Goal: Information Seeking & Learning: Learn about a topic

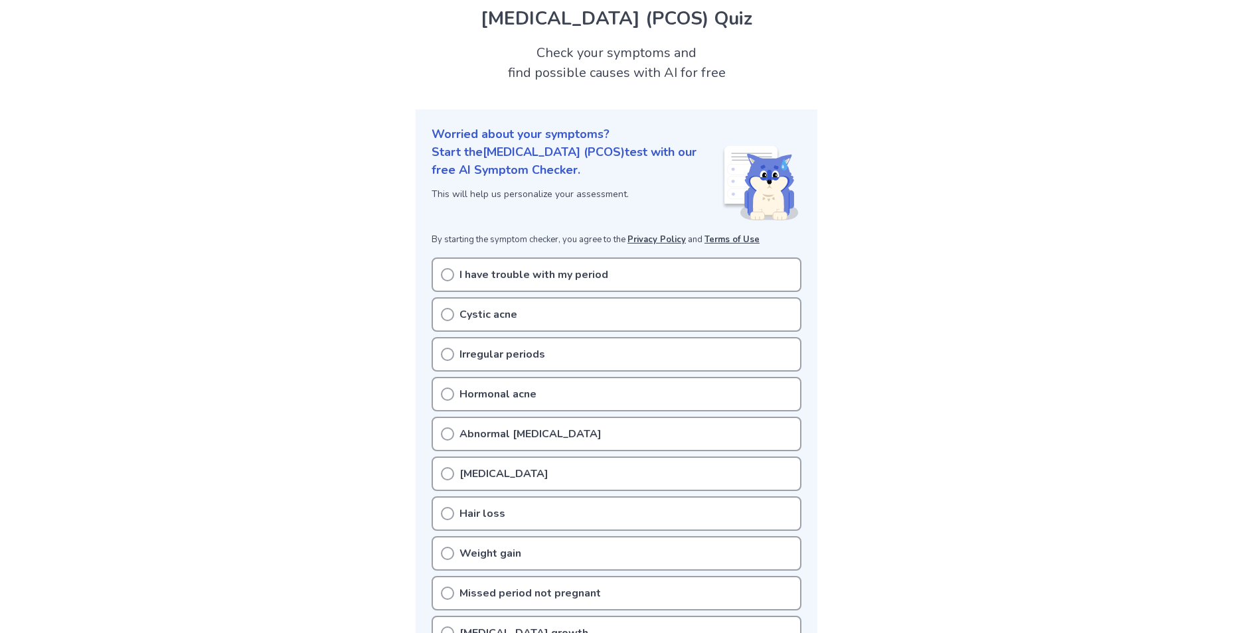
scroll to position [66, 0]
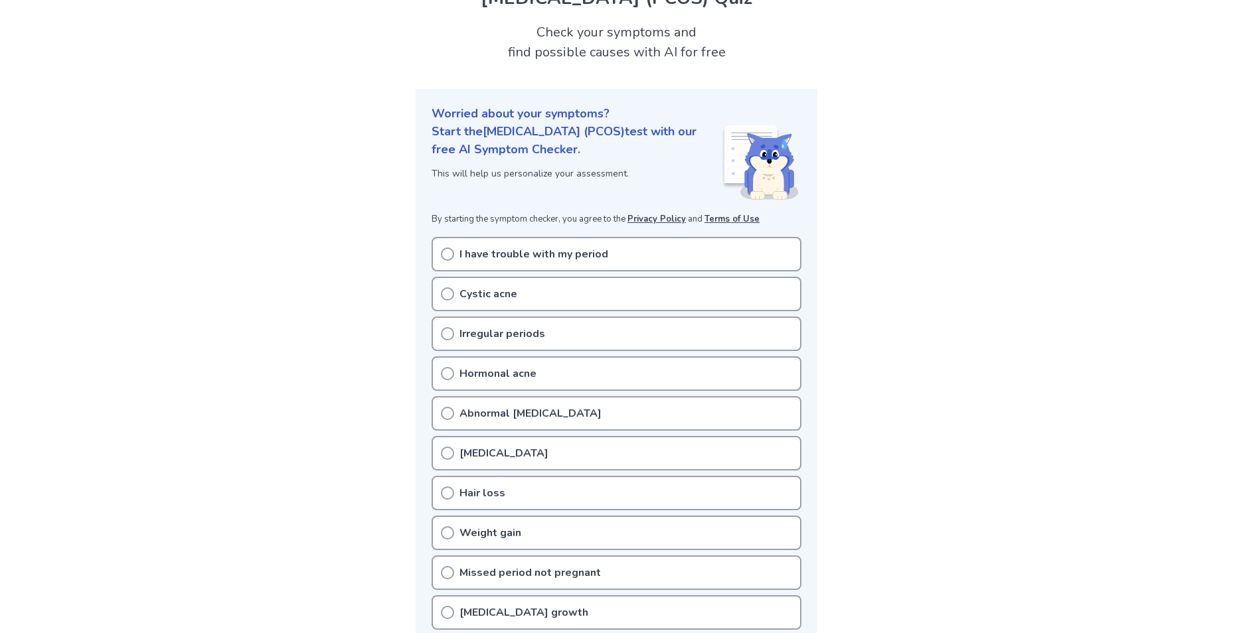
click at [548, 258] on p "I have trouble with my period" at bounding box center [533, 254] width 149 height 16
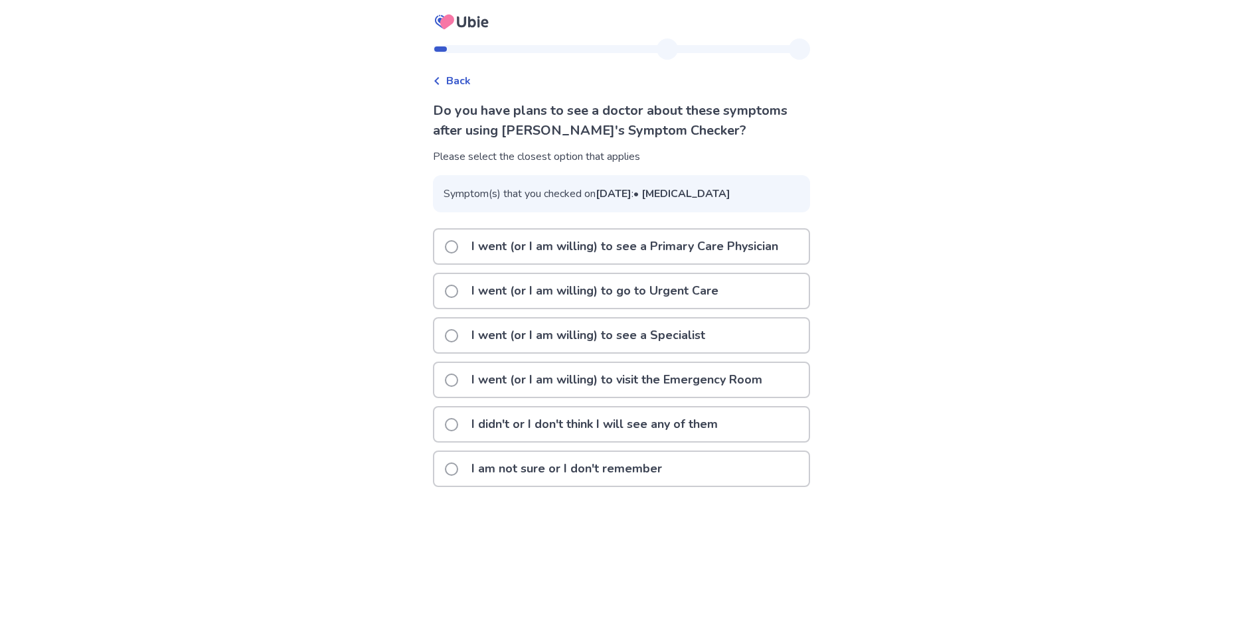
click at [620, 264] on p "I went (or I am willing) to see a Primary Care Physician" at bounding box center [624, 247] width 323 height 34
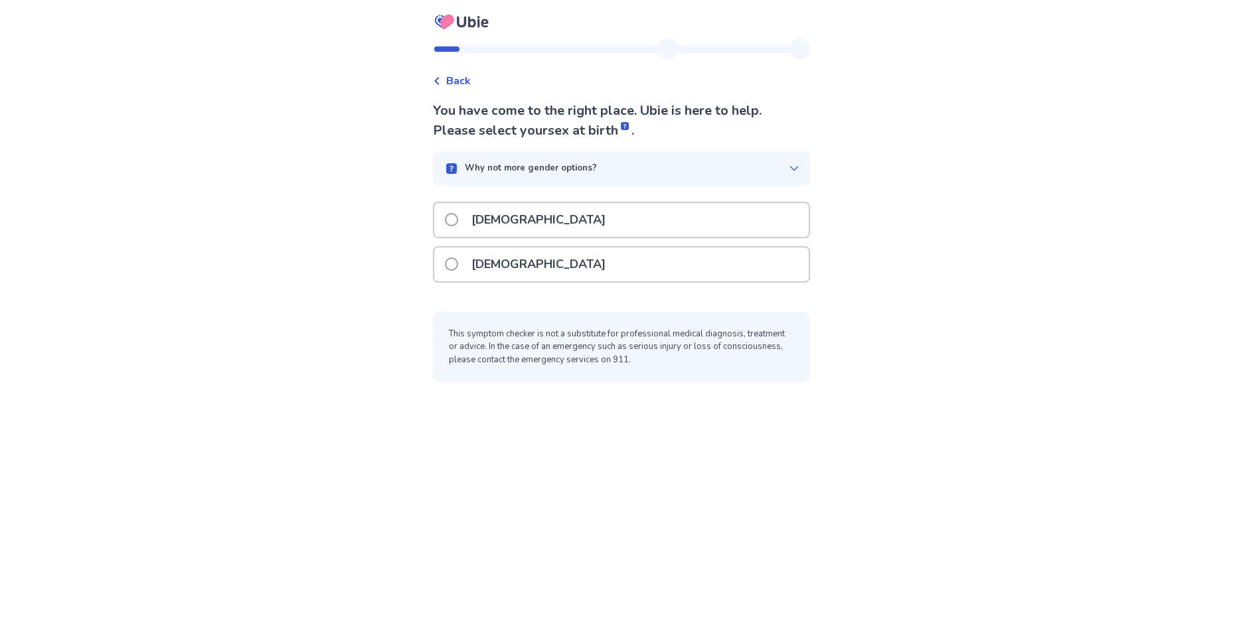
click at [521, 274] on p "Female" at bounding box center [538, 265] width 150 height 34
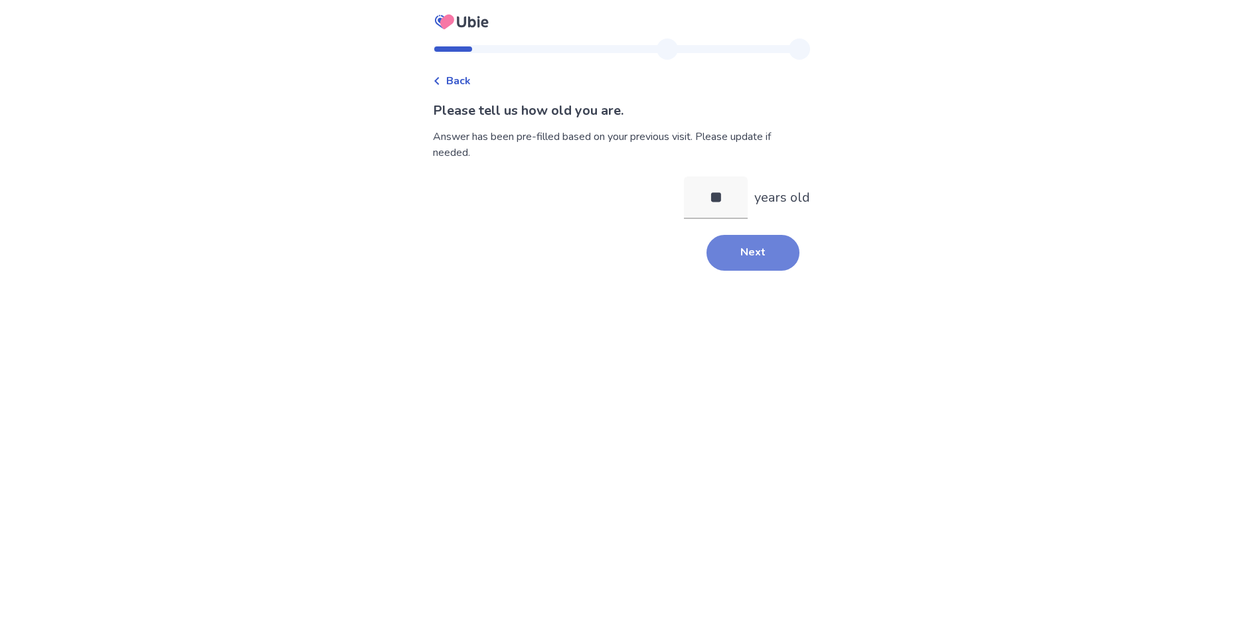
click at [730, 251] on button "Next" at bounding box center [752, 253] width 93 height 36
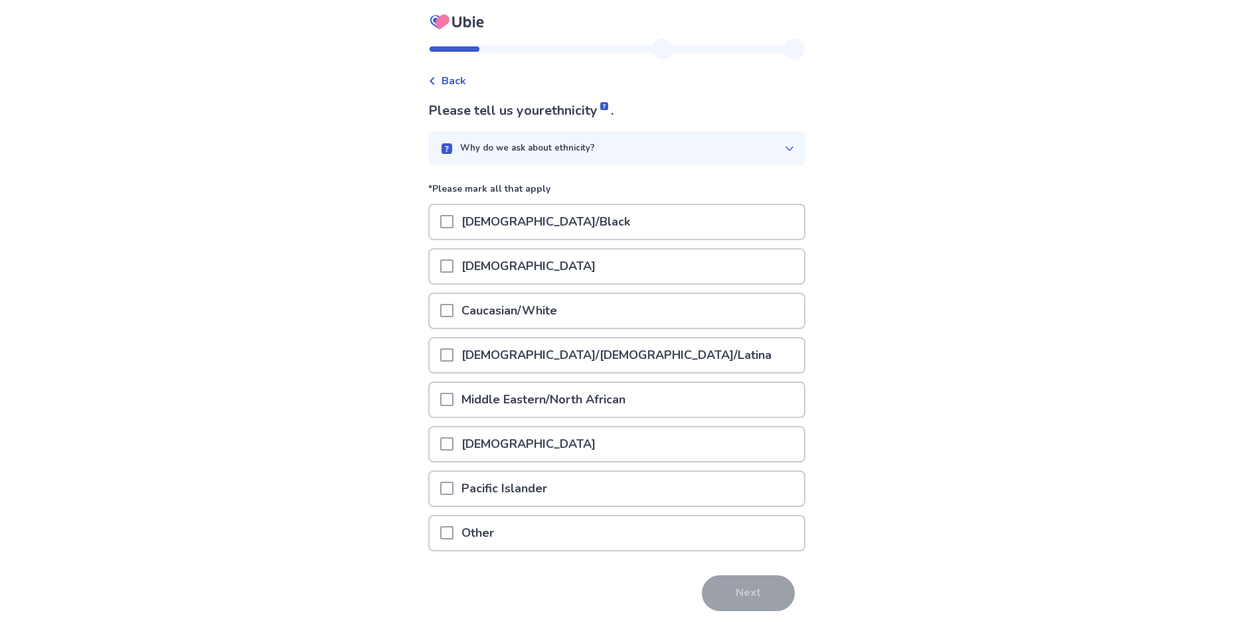
click at [544, 315] on p "Caucasian/White" at bounding box center [509, 311] width 112 height 34
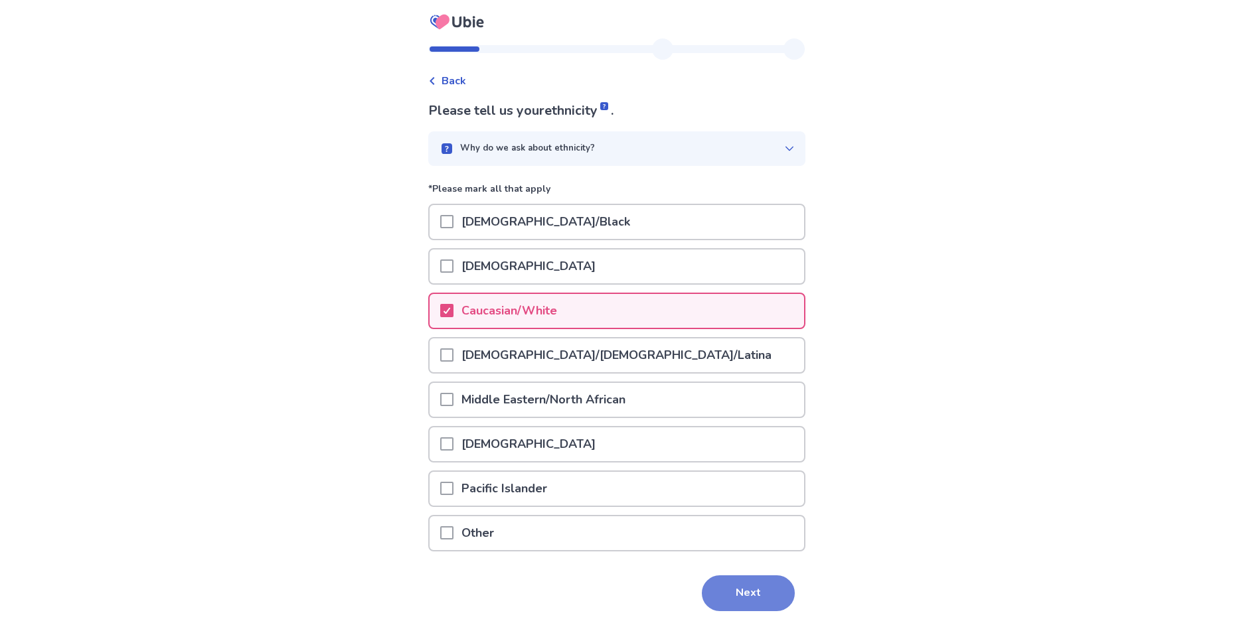
click at [736, 587] on button "Next" at bounding box center [748, 594] width 93 height 36
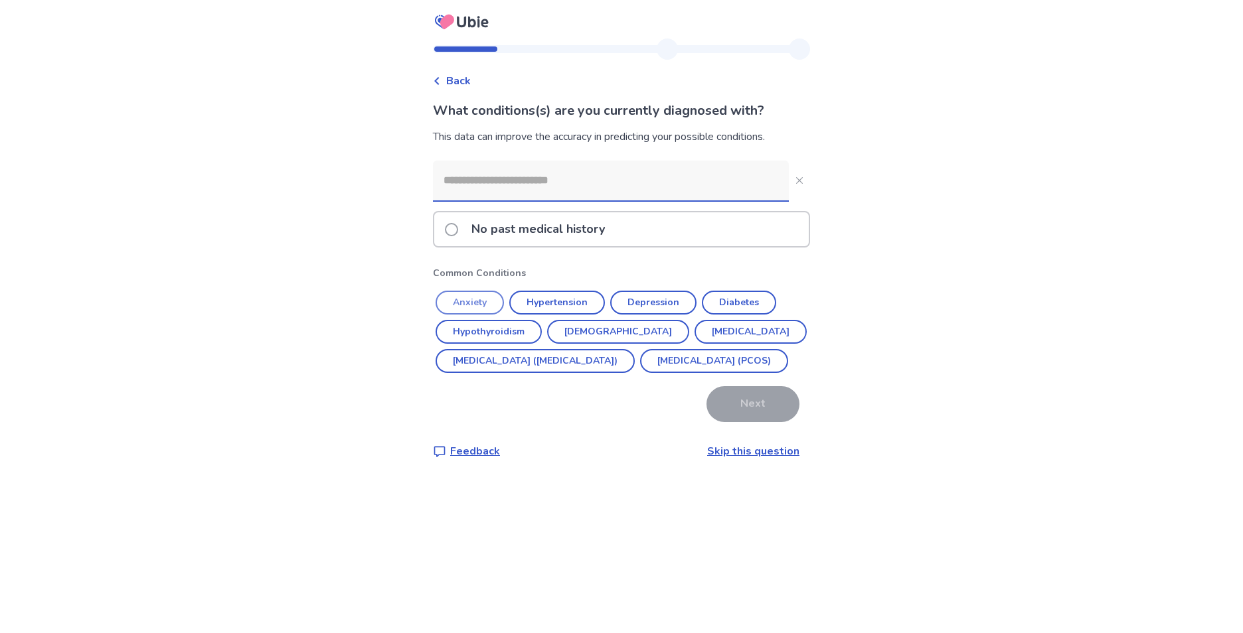
click at [502, 305] on button "Anxiety" at bounding box center [469, 303] width 68 height 24
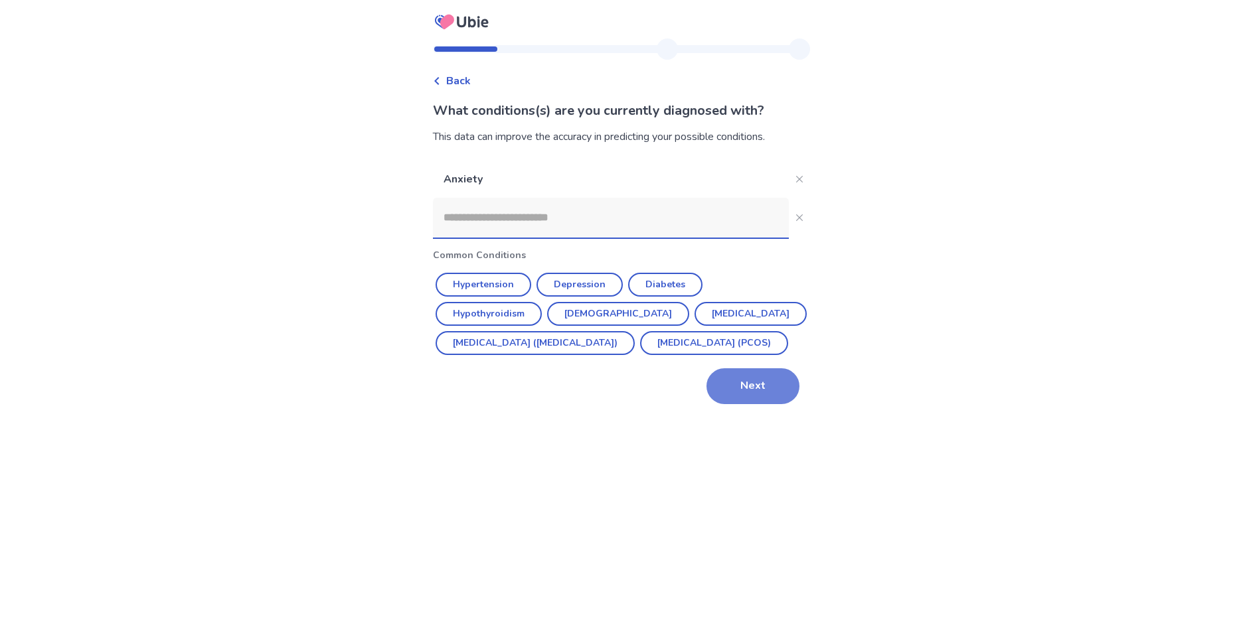
click at [728, 404] on button "Next" at bounding box center [752, 386] width 93 height 36
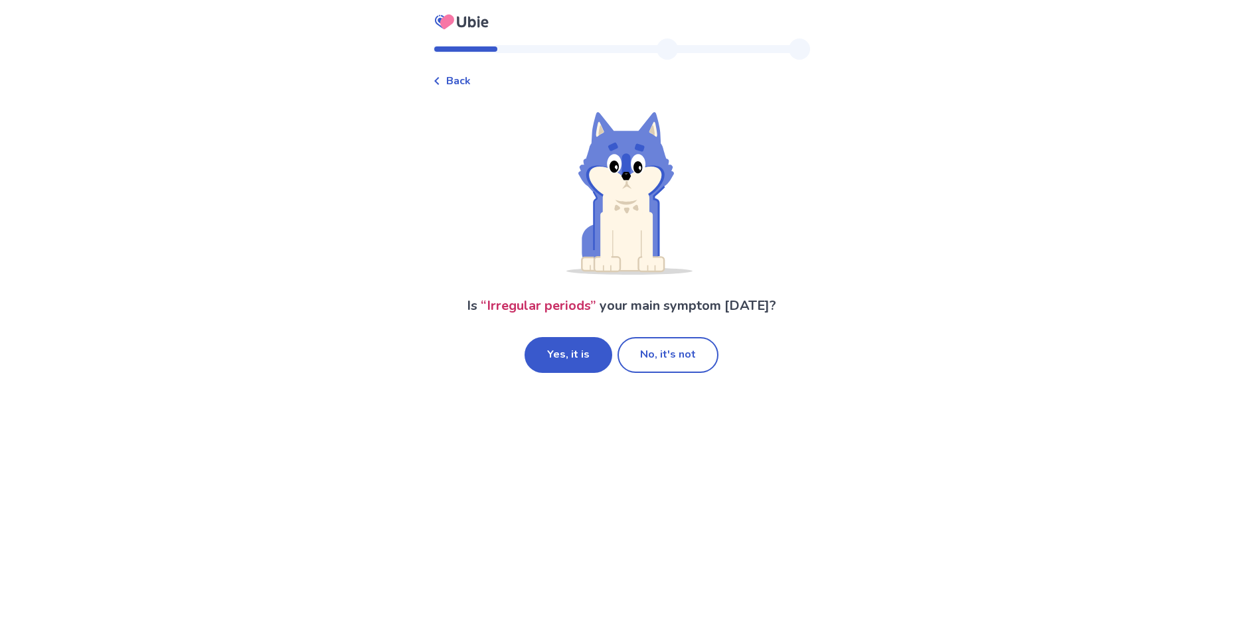
click at [600, 364] on button "Yes, it is" at bounding box center [568, 355] width 88 height 36
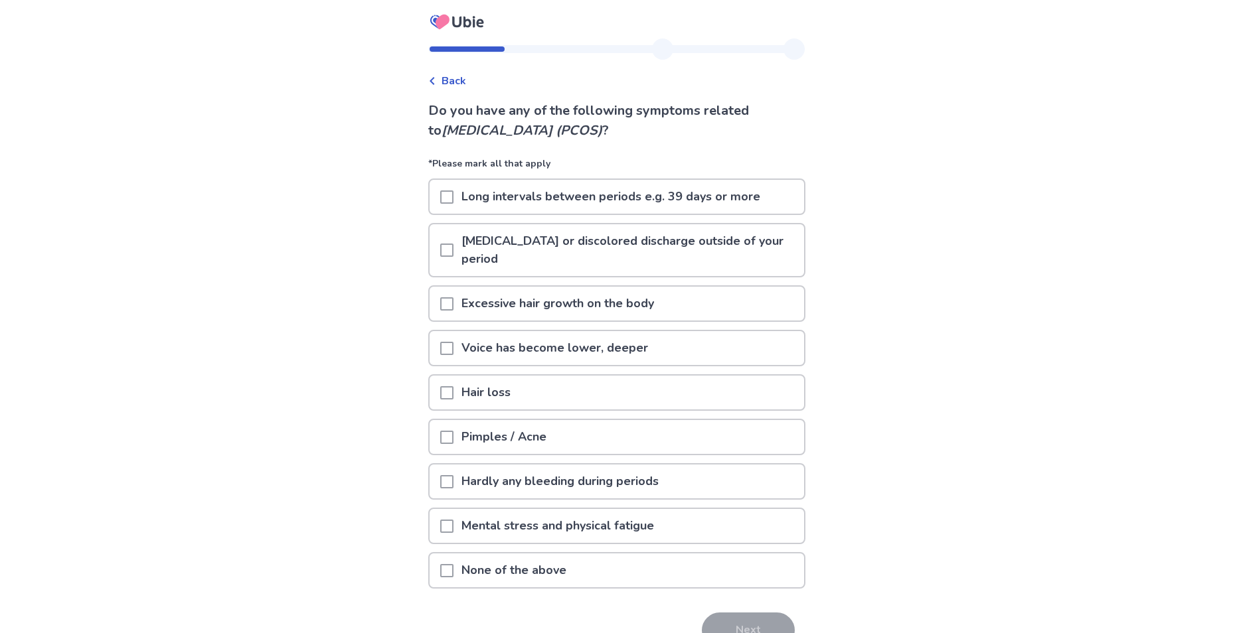
click at [657, 199] on p "Long intervals between periods e.g. 39 days or more" at bounding box center [610, 197] width 315 height 34
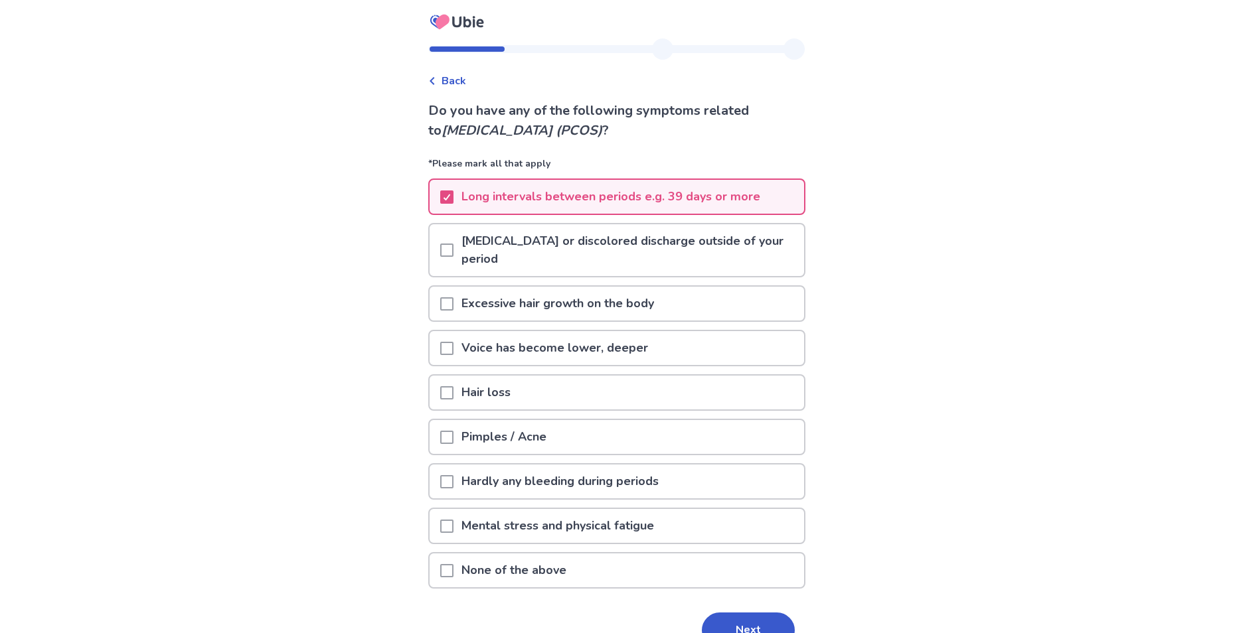
click at [646, 307] on p "Excessive hair growth on the body" at bounding box center [557, 304] width 208 height 34
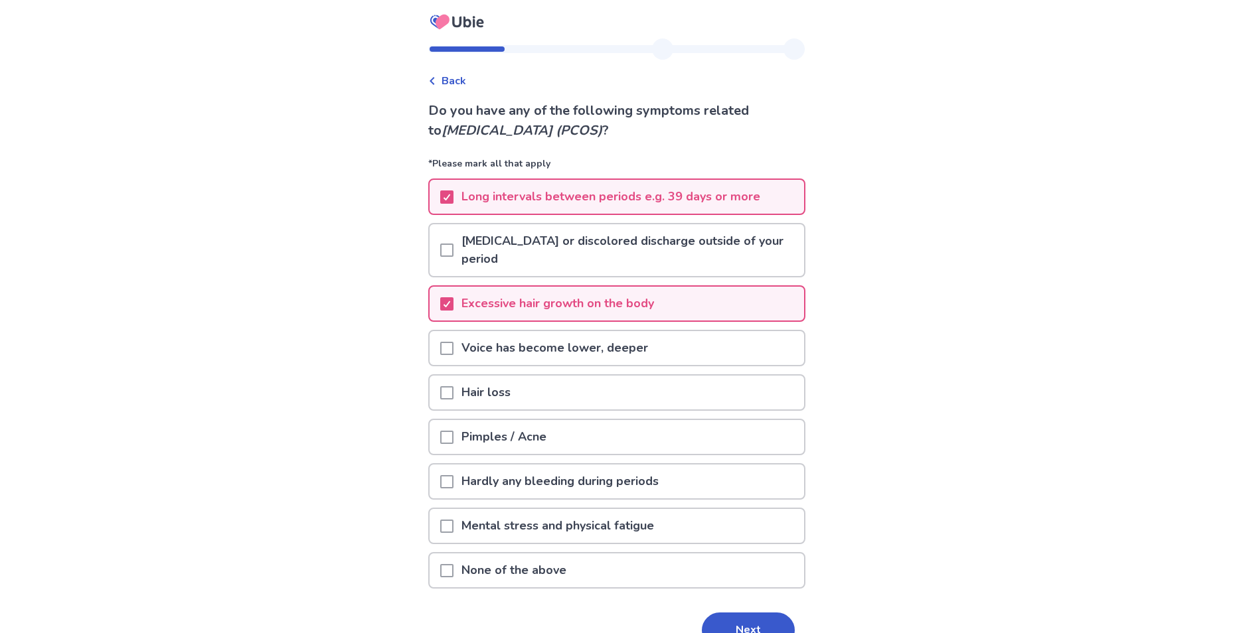
scroll to position [66, 0]
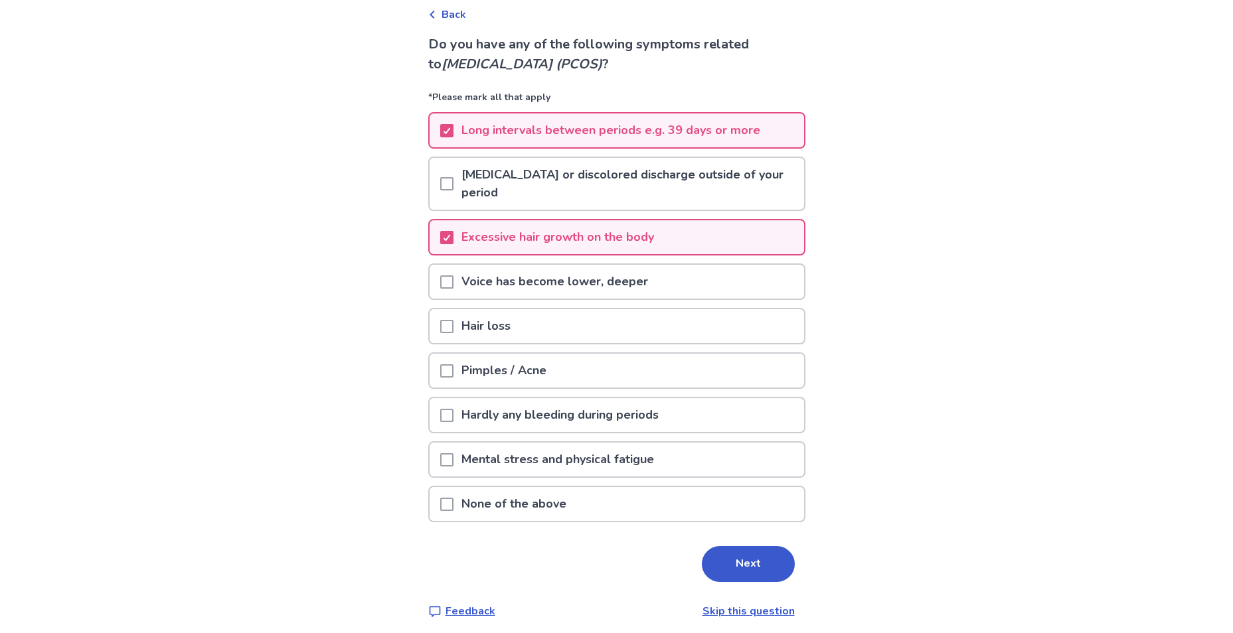
click at [647, 325] on div "Hair loss" at bounding box center [617, 326] width 374 height 34
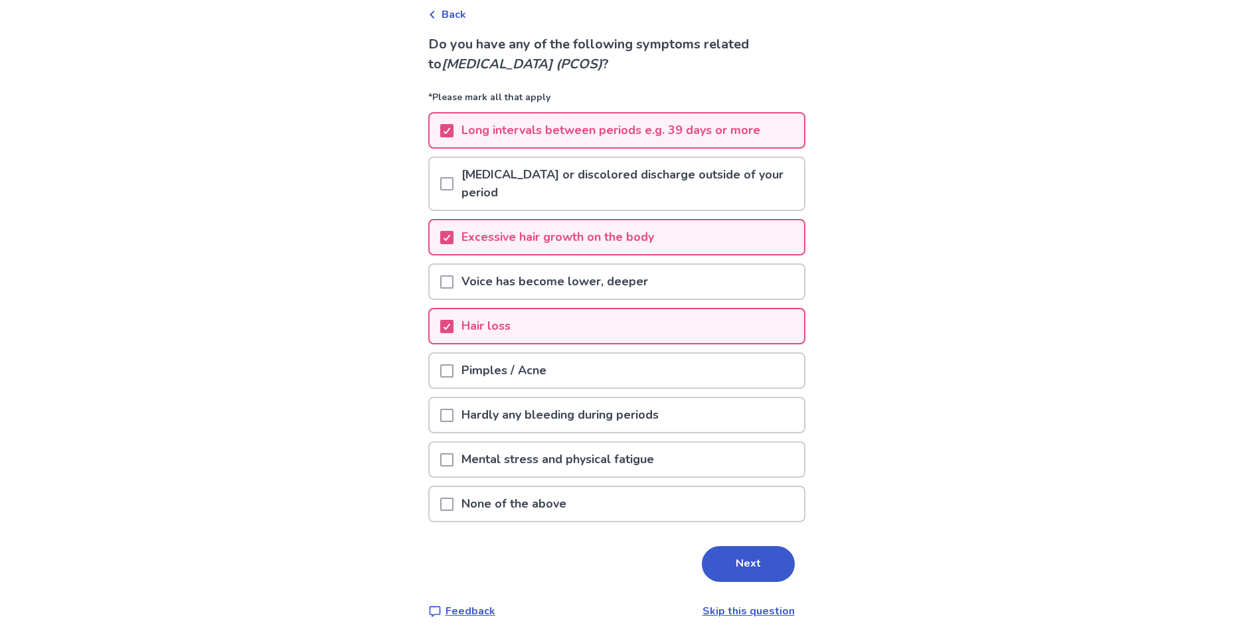
click at [635, 370] on div "Pimples / Acne" at bounding box center [617, 371] width 374 height 34
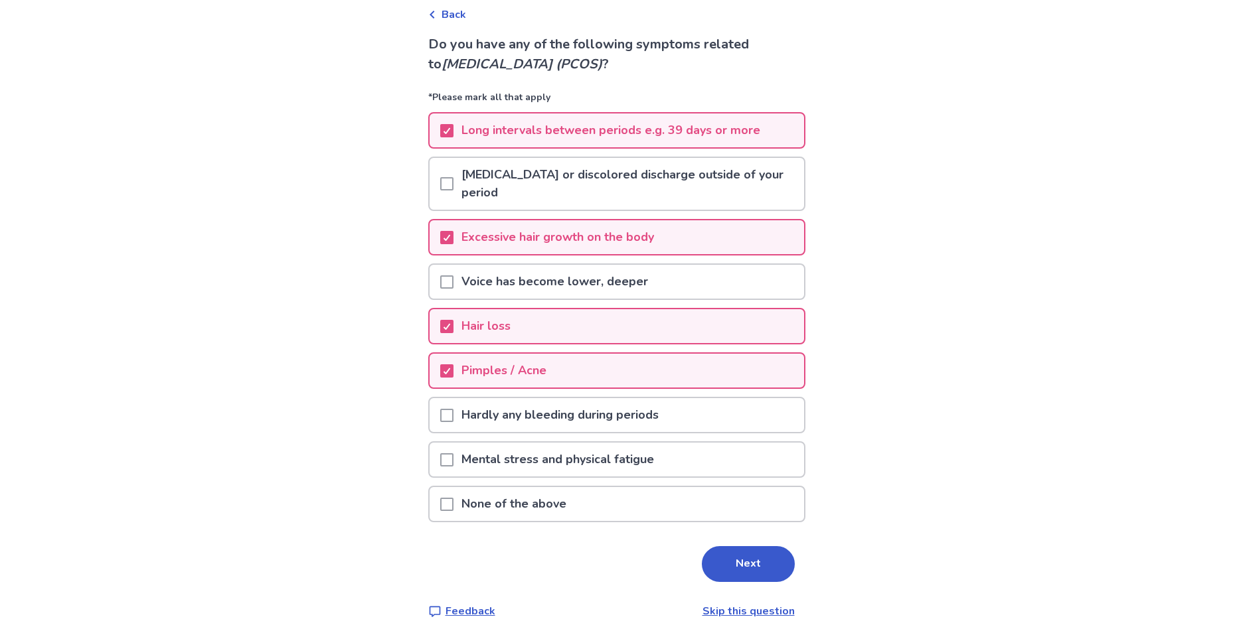
click at [634, 417] on p "Hardly any bleeding during periods" at bounding box center [559, 415] width 213 height 34
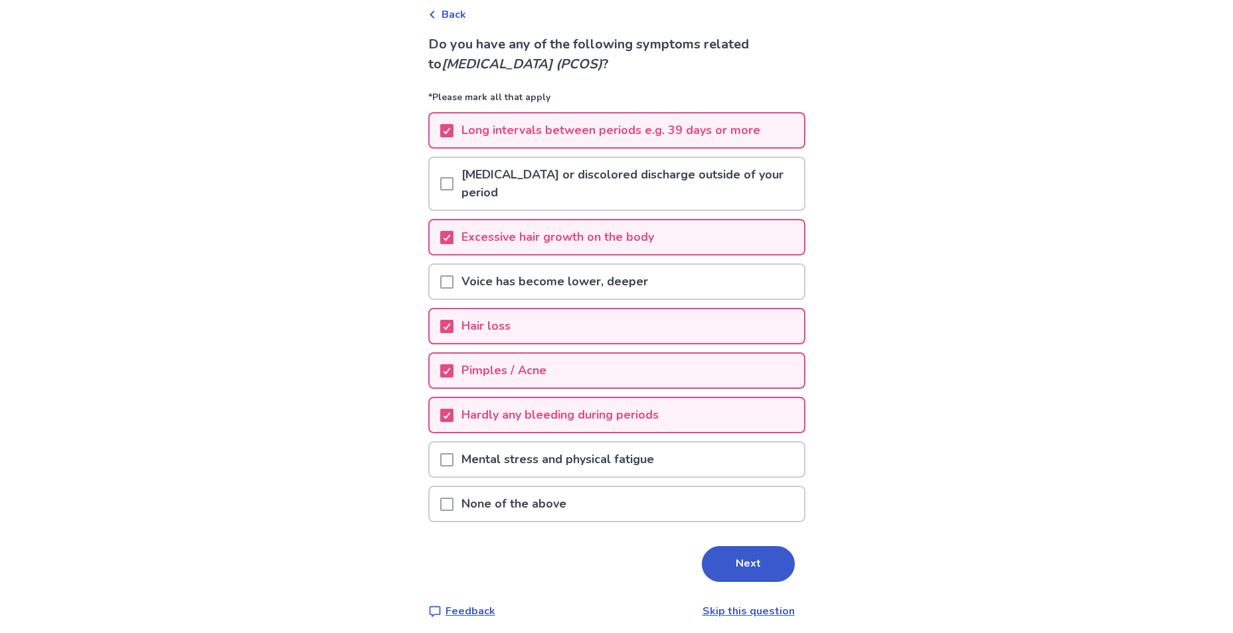
click at [643, 473] on p "Mental stress and physical fatigue" at bounding box center [557, 460] width 208 height 34
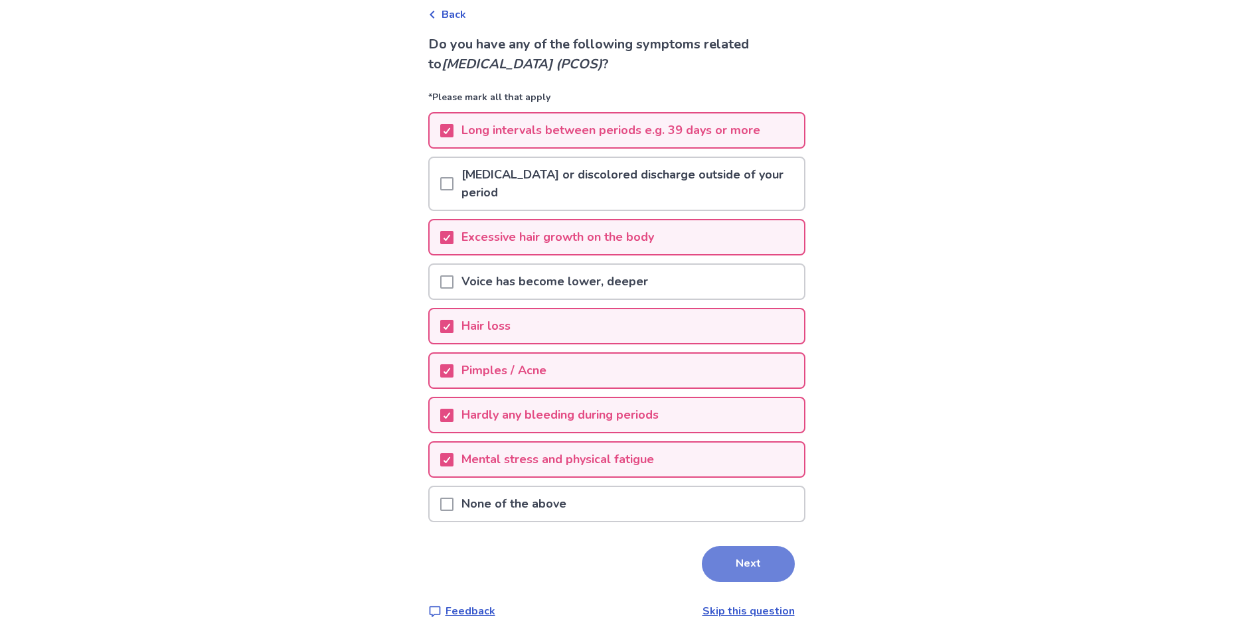
click at [767, 569] on button "Next" at bounding box center [748, 564] width 93 height 36
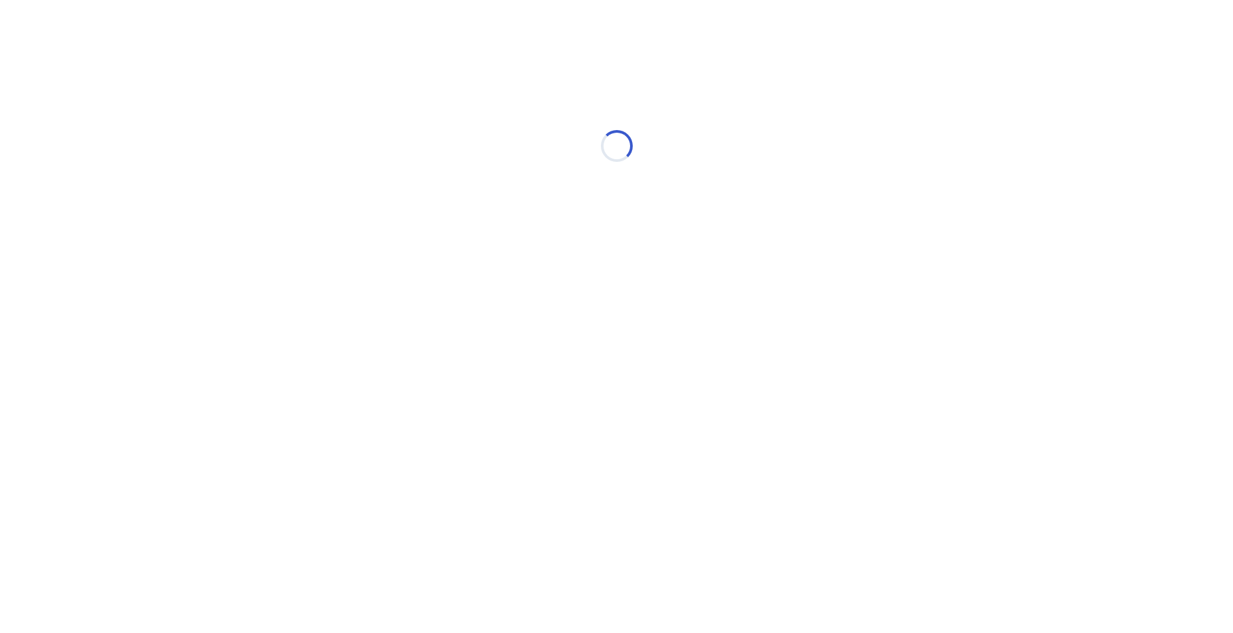
scroll to position [0, 0]
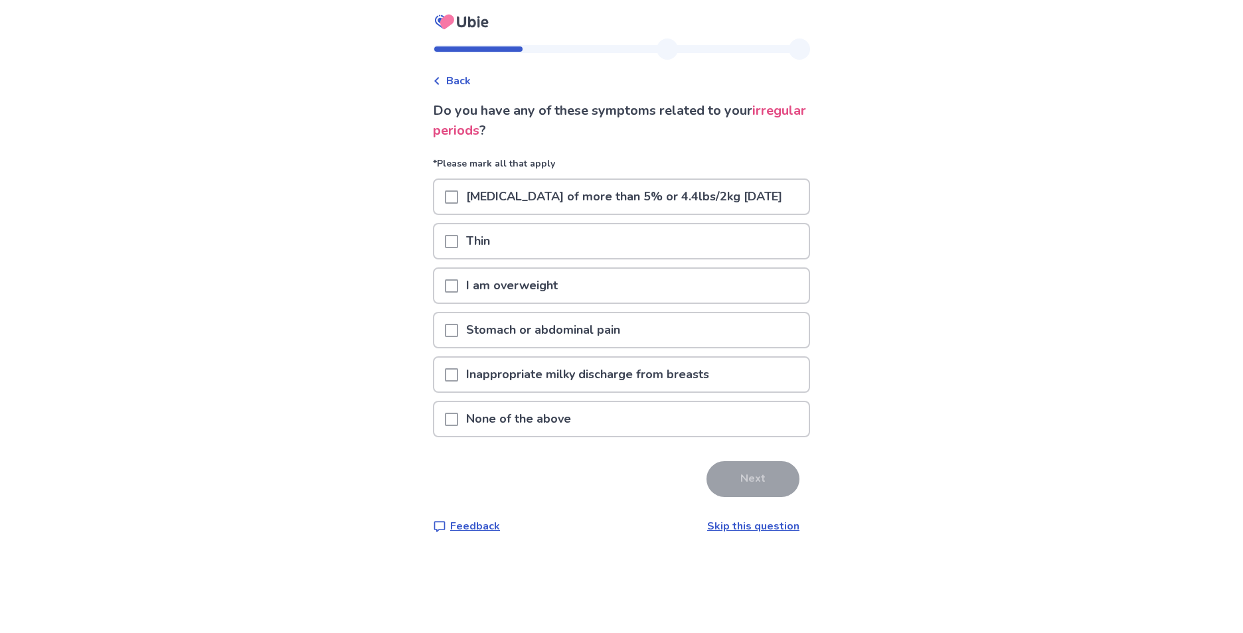
click at [646, 303] on div "I am overweight" at bounding box center [621, 286] width 374 height 34
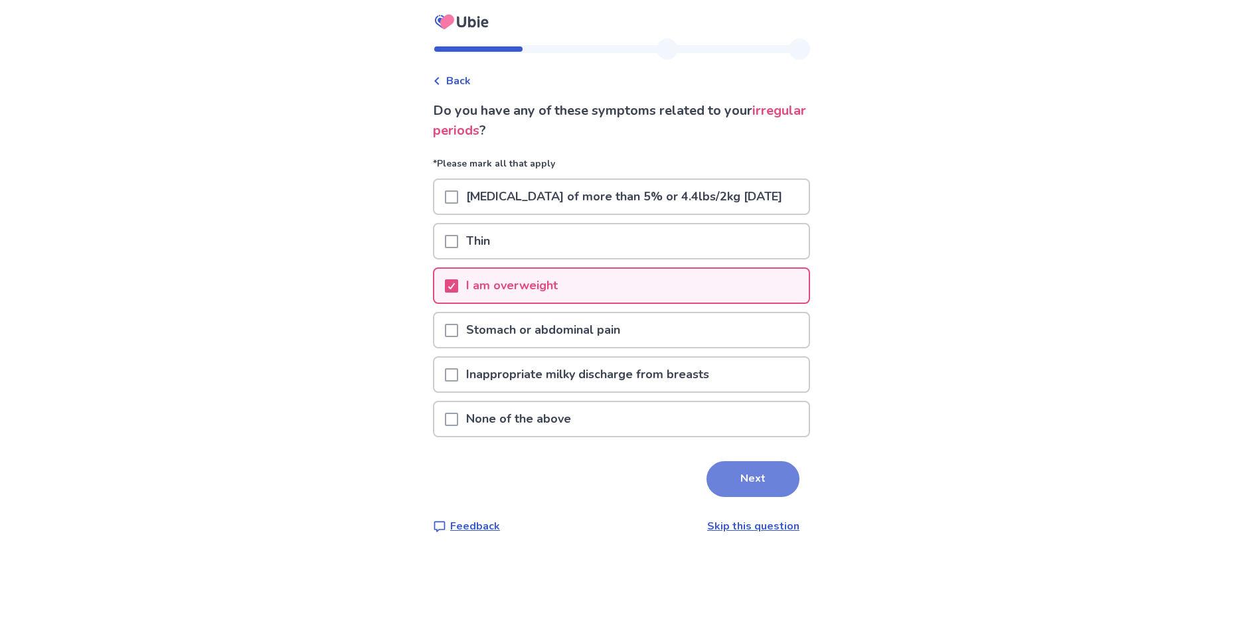
click at [757, 497] on button "Next" at bounding box center [752, 479] width 93 height 36
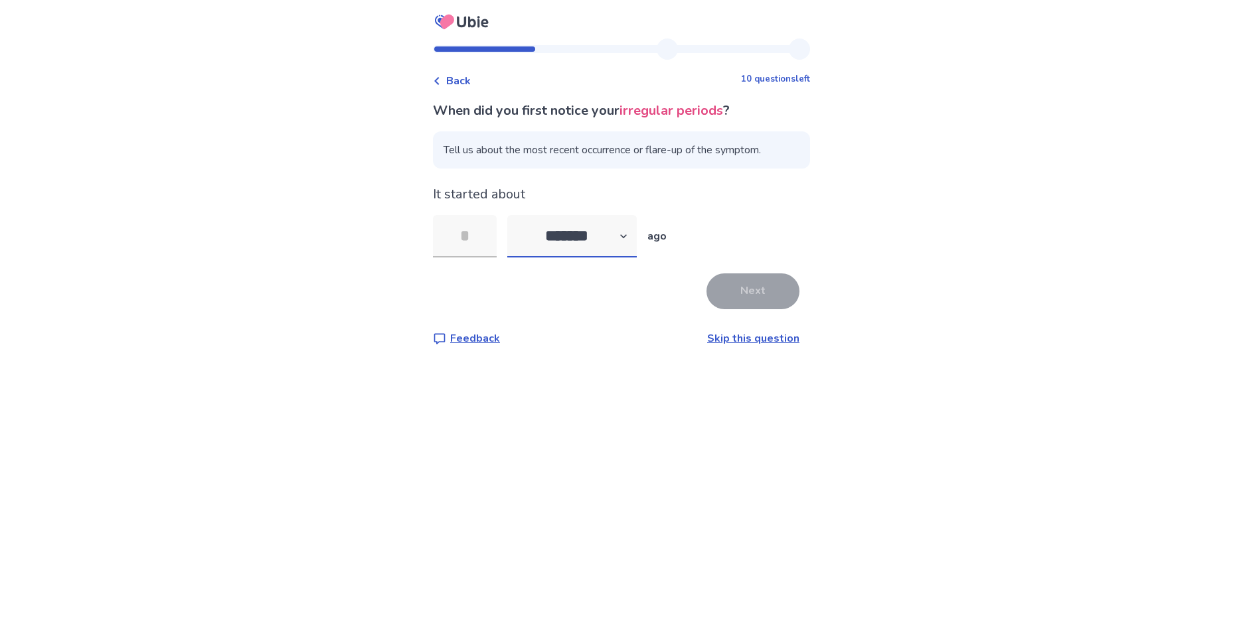
click at [590, 238] on select "******* ****** ******* ******** *******" at bounding box center [571, 236] width 129 height 42
select select "*"
click at [515, 215] on select "******* ****** ******* ******** *******" at bounding box center [571, 236] width 129 height 42
click at [491, 240] on input "tel" at bounding box center [465, 236] width 64 height 42
type input "*"
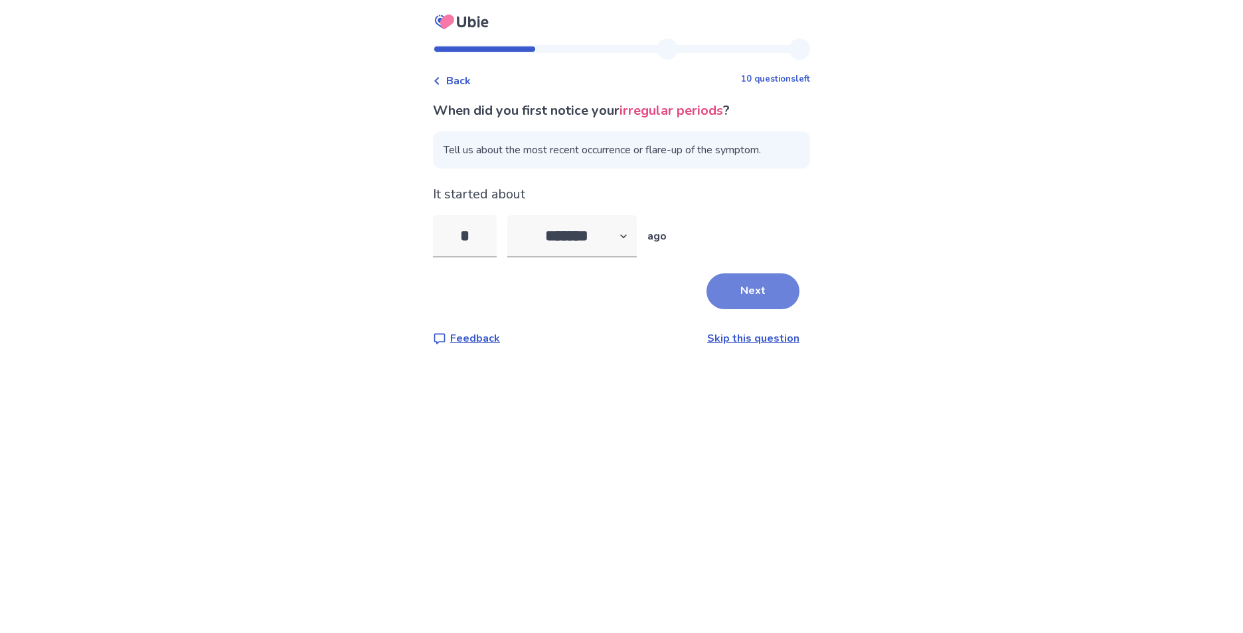
click at [739, 295] on button "Next" at bounding box center [752, 292] width 93 height 36
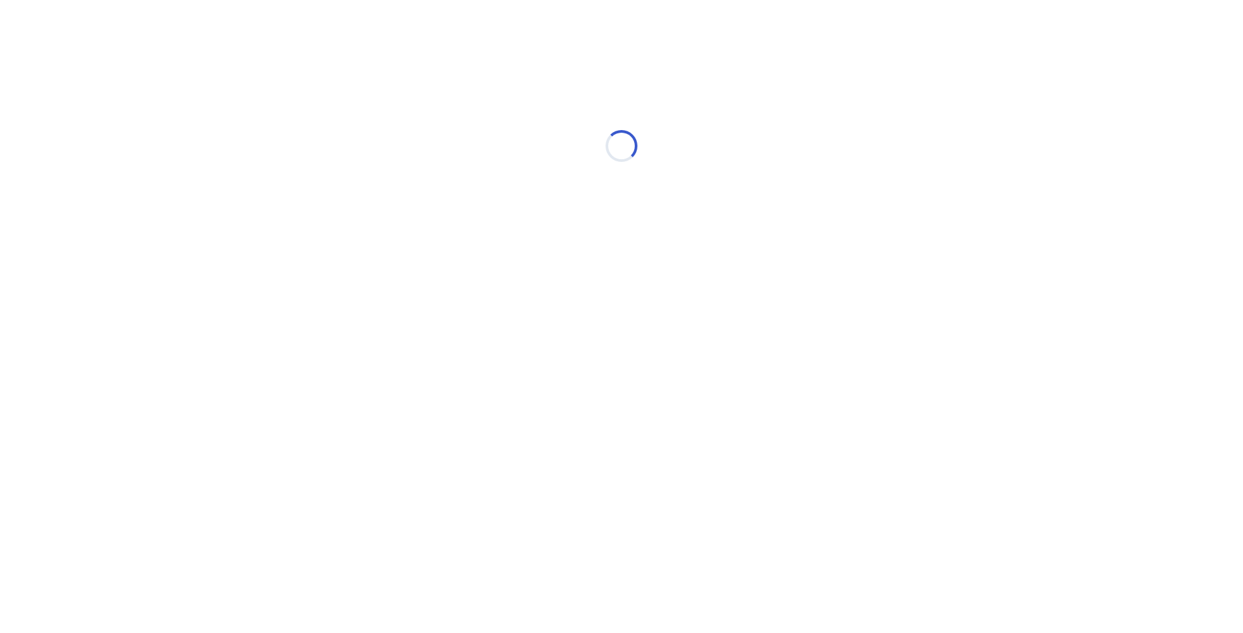
select select "*"
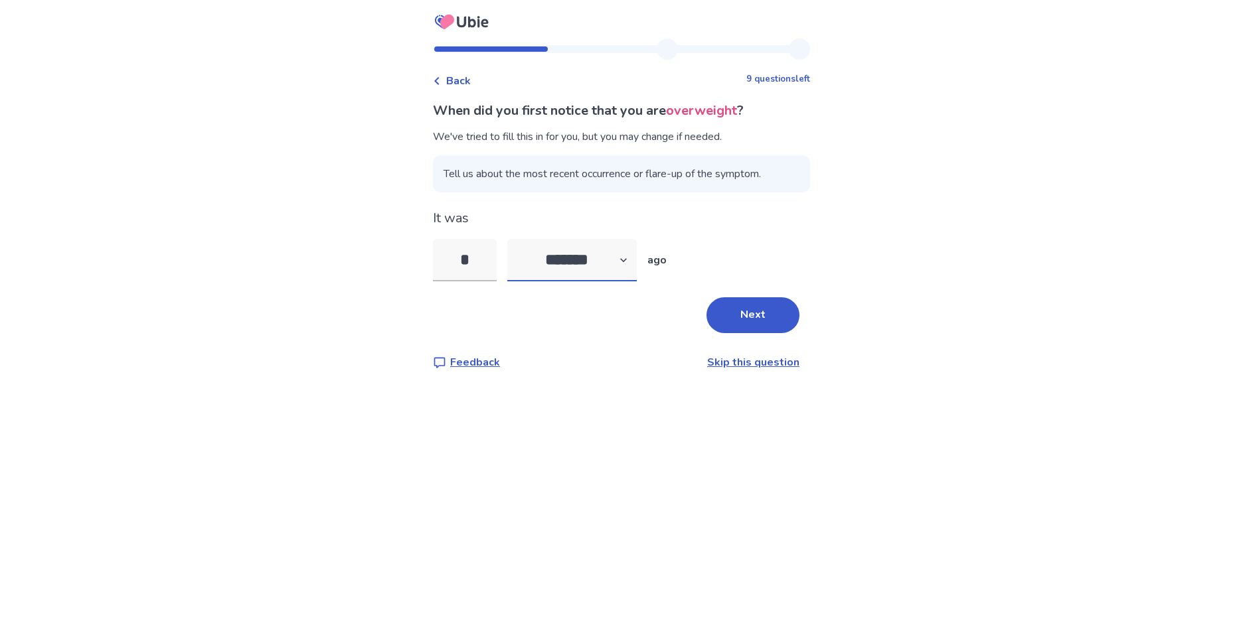
click at [637, 272] on select "******* ****** ******* ******** *******" at bounding box center [571, 260] width 129 height 42
click at [515, 239] on select "******* ****** ******* ******** *******" at bounding box center [571, 260] width 129 height 42
drag, startPoint x: 501, startPoint y: 270, endPoint x: 469, endPoint y: 270, distance: 32.5
click at [469, 270] on input "*" at bounding box center [465, 260] width 64 height 42
type input "*"
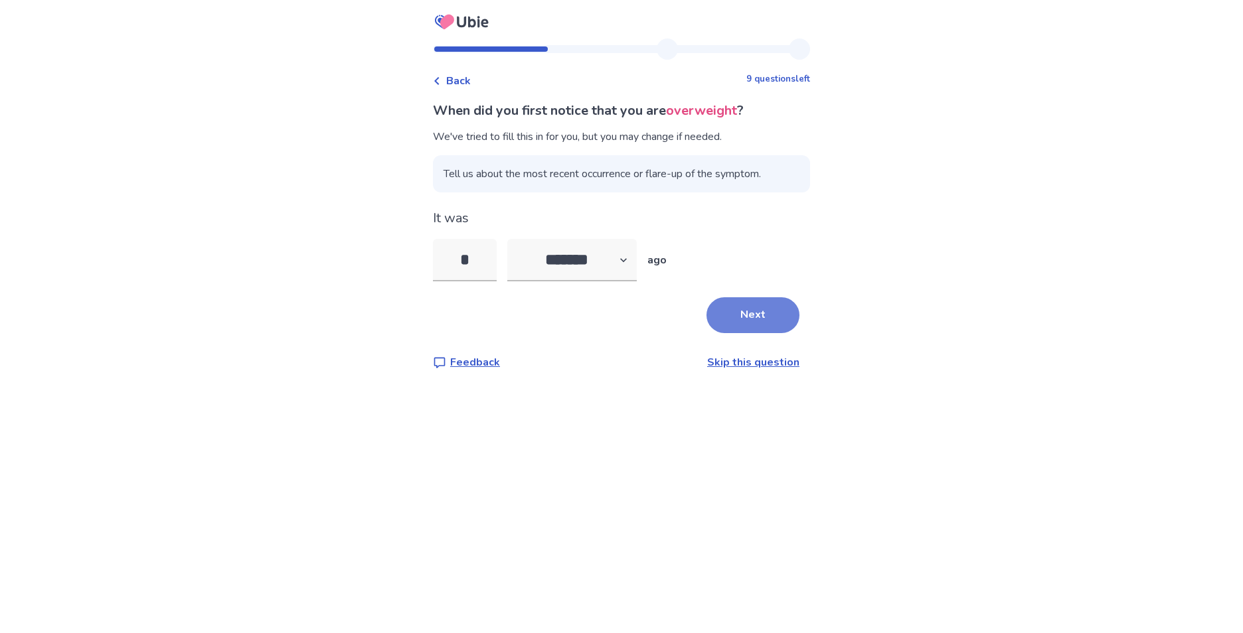
click at [777, 315] on button "Next" at bounding box center [752, 315] width 93 height 36
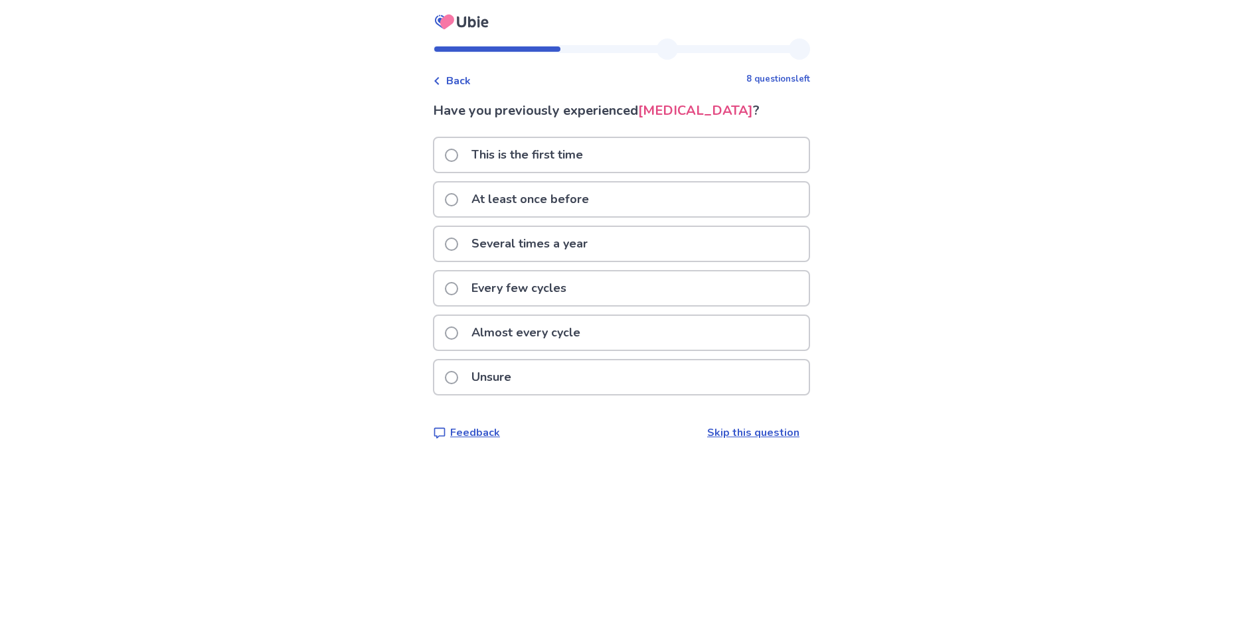
click at [584, 350] on p "Almost every cycle" at bounding box center [525, 333] width 125 height 34
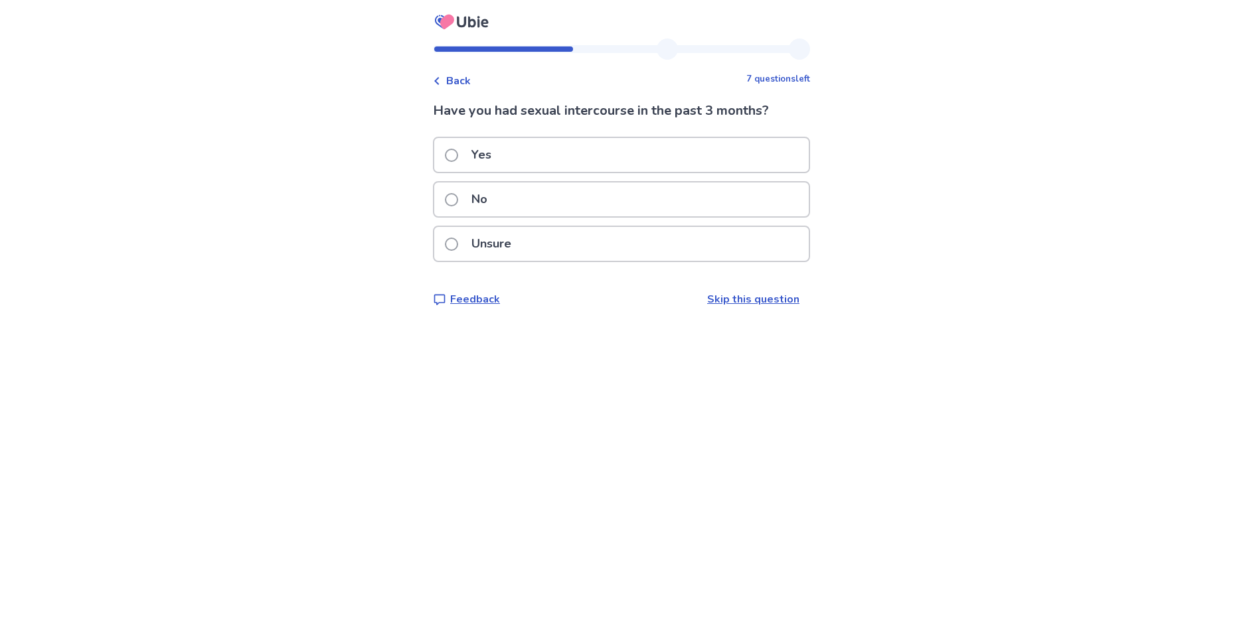
click at [540, 153] on div "Yes" at bounding box center [621, 155] width 374 height 34
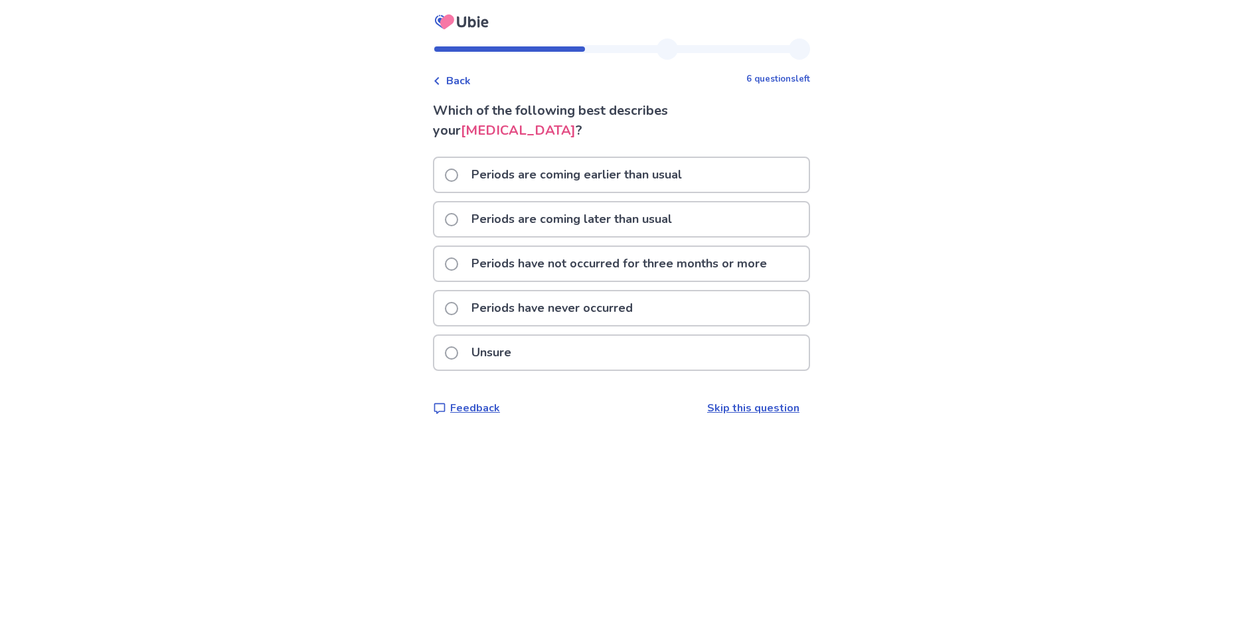
click at [636, 265] on p "Periods have not occurred for three months or more" at bounding box center [618, 264] width 311 height 34
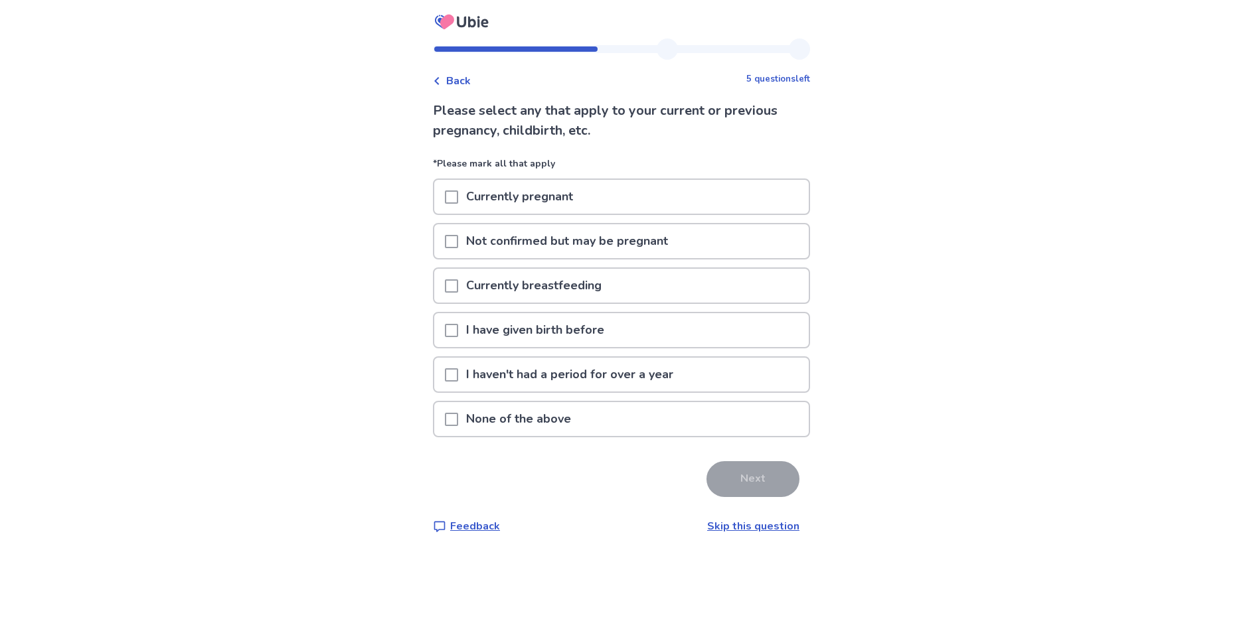
click at [615, 415] on div "None of the above" at bounding box center [621, 419] width 374 height 34
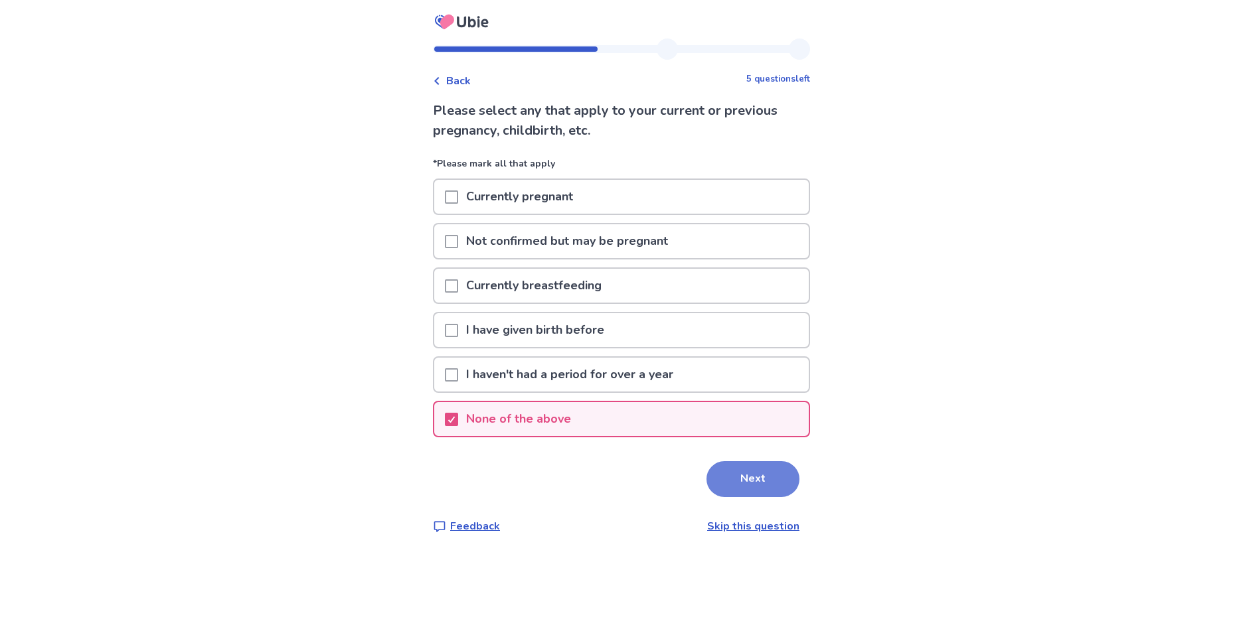
click at [755, 483] on button "Next" at bounding box center [752, 479] width 93 height 36
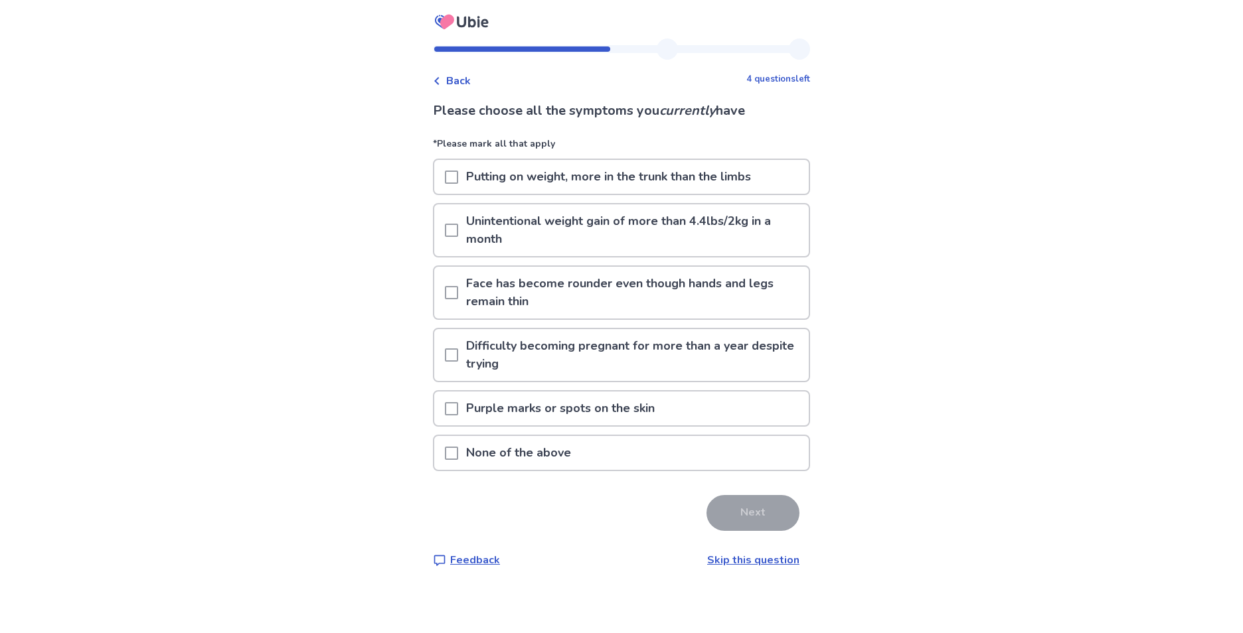
click at [704, 181] on p "Putting on weight, more in the trunk than the limbs" at bounding box center [608, 177] width 301 height 34
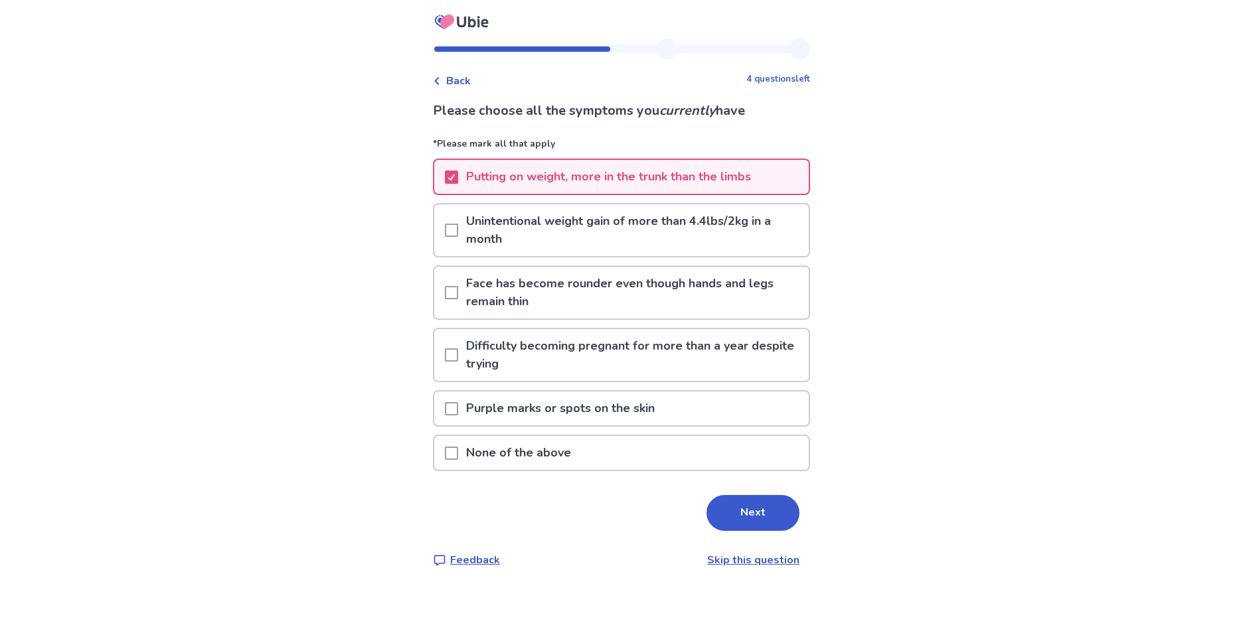
click at [710, 236] on p "Unintentional weight gain of more than 4.4lbs/2kg in a month" at bounding box center [633, 230] width 351 height 52
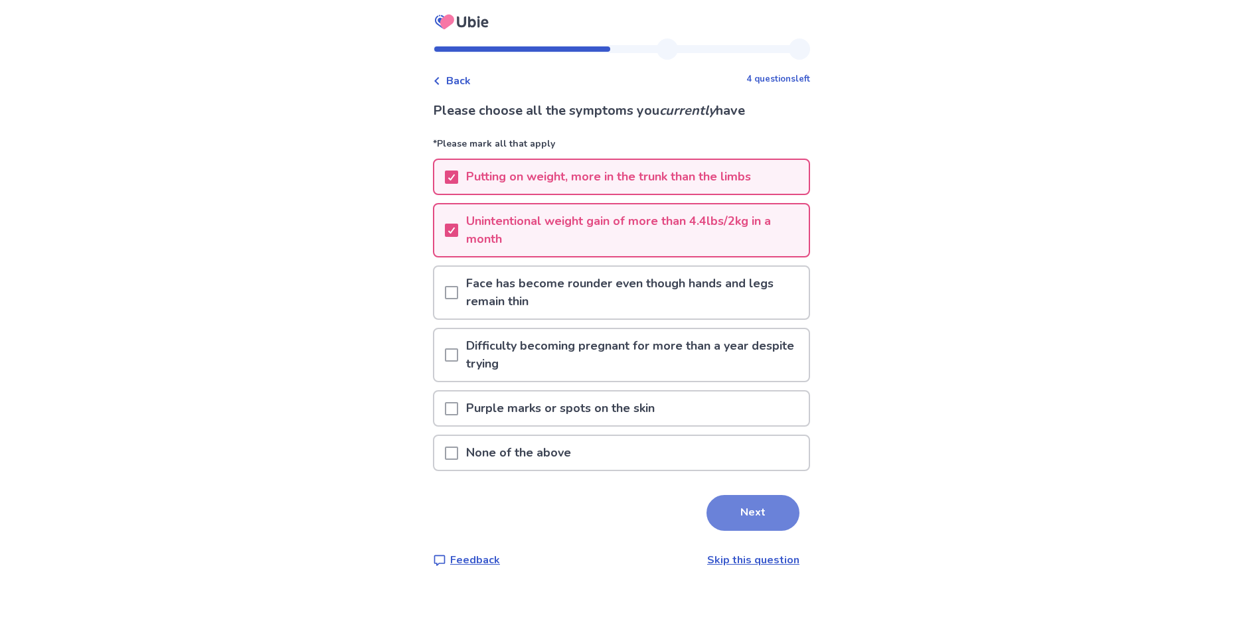
click at [730, 510] on button "Next" at bounding box center [752, 513] width 93 height 36
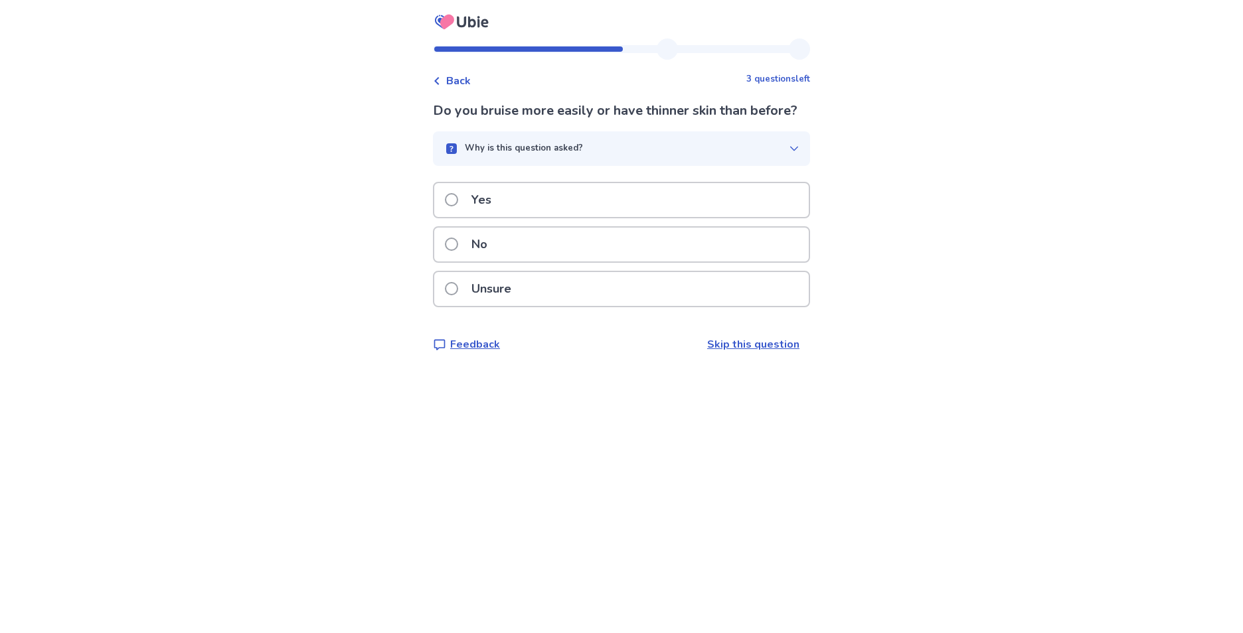
click at [679, 217] on div "Yes" at bounding box center [621, 200] width 374 height 34
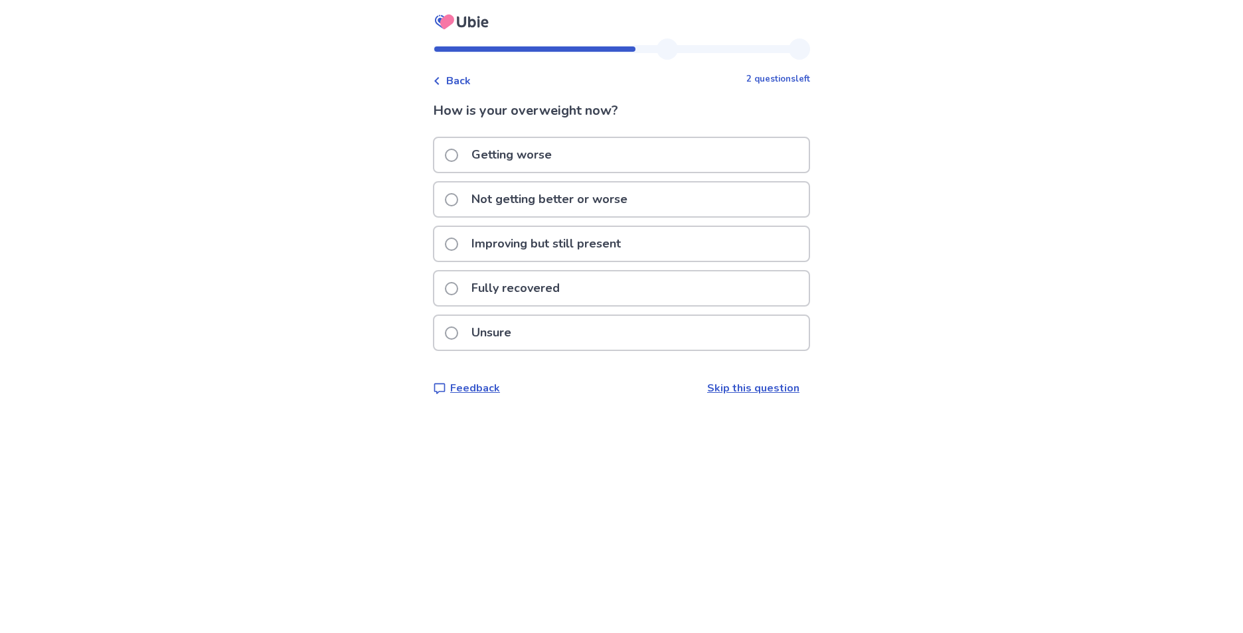
click at [679, 151] on div "Getting worse" at bounding box center [621, 155] width 374 height 34
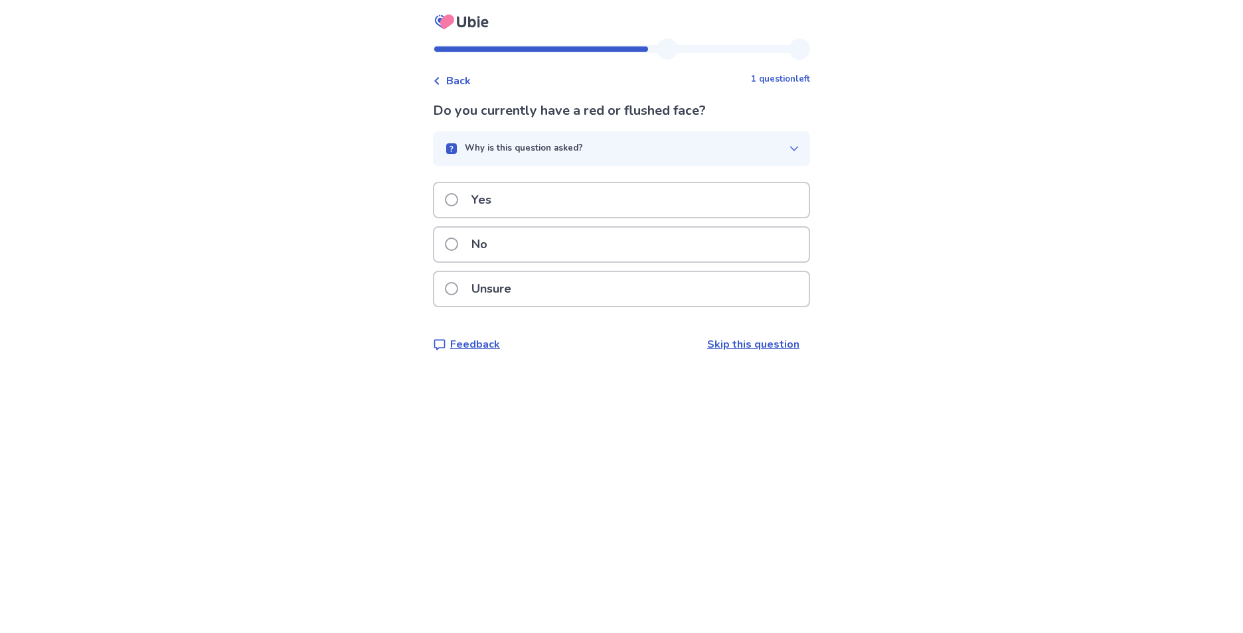
click at [489, 298] on p "Unsure" at bounding box center [491, 289] width 56 height 34
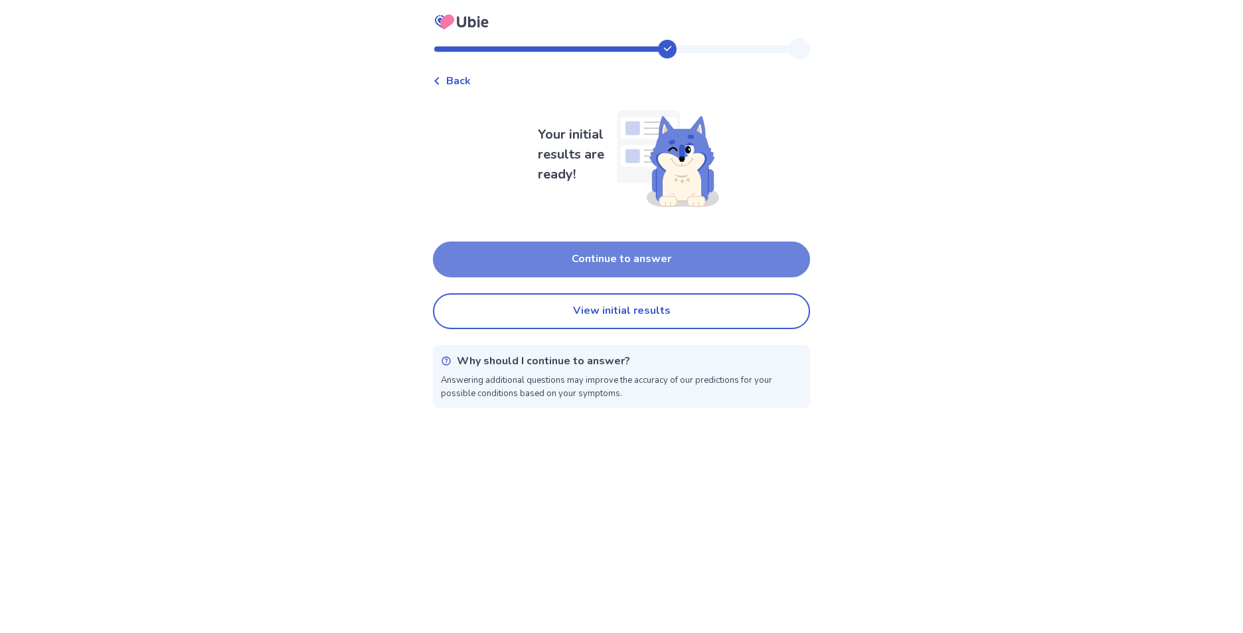
click at [572, 266] on button "Continue to answer" at bounding box center [621, 260] width 377 height 36
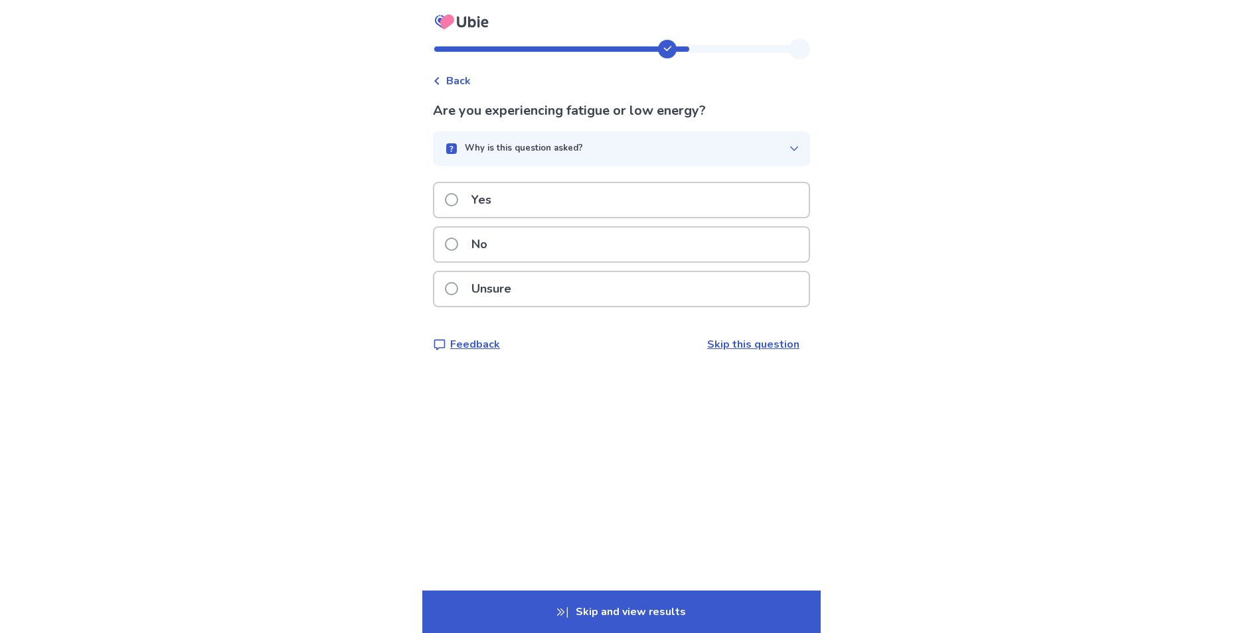
click at [552, 204] on div "Yes" at bounding box center [621, 200] width 374 height 34
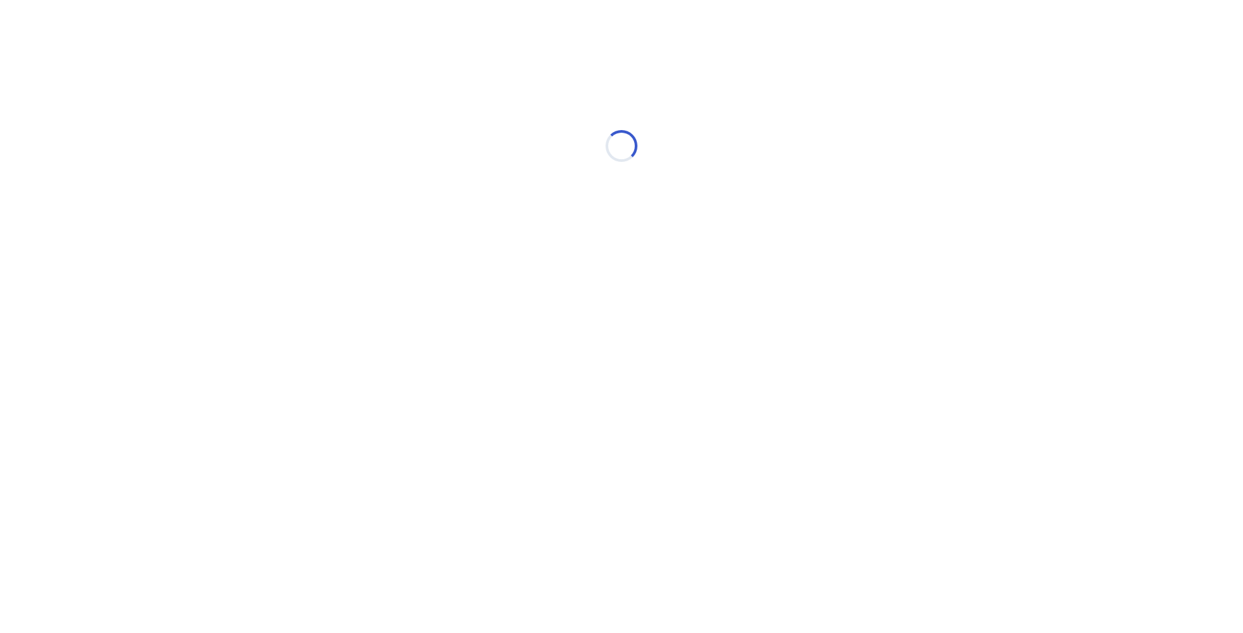
select select "*"
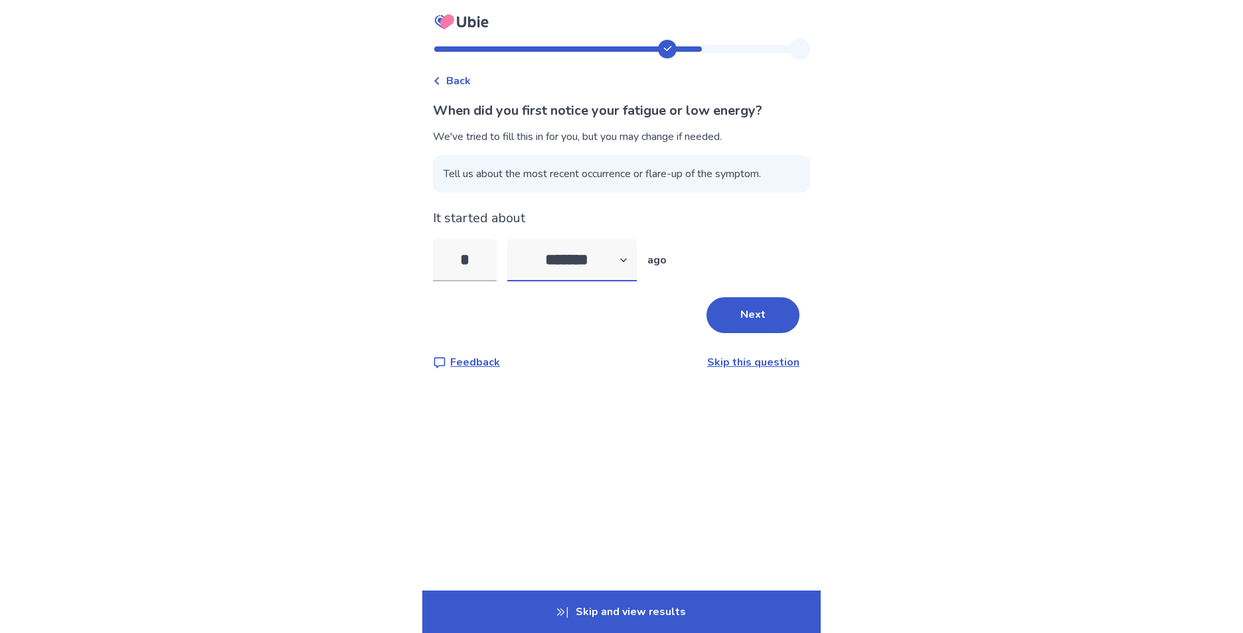
click at [607, 266] on select "******* ****** ******* ******** *******" at bounding box center [571, 260] width 129 height 42
click at [724, 320] on button "Next" at bounding box center [752, 315] width 93 height 36
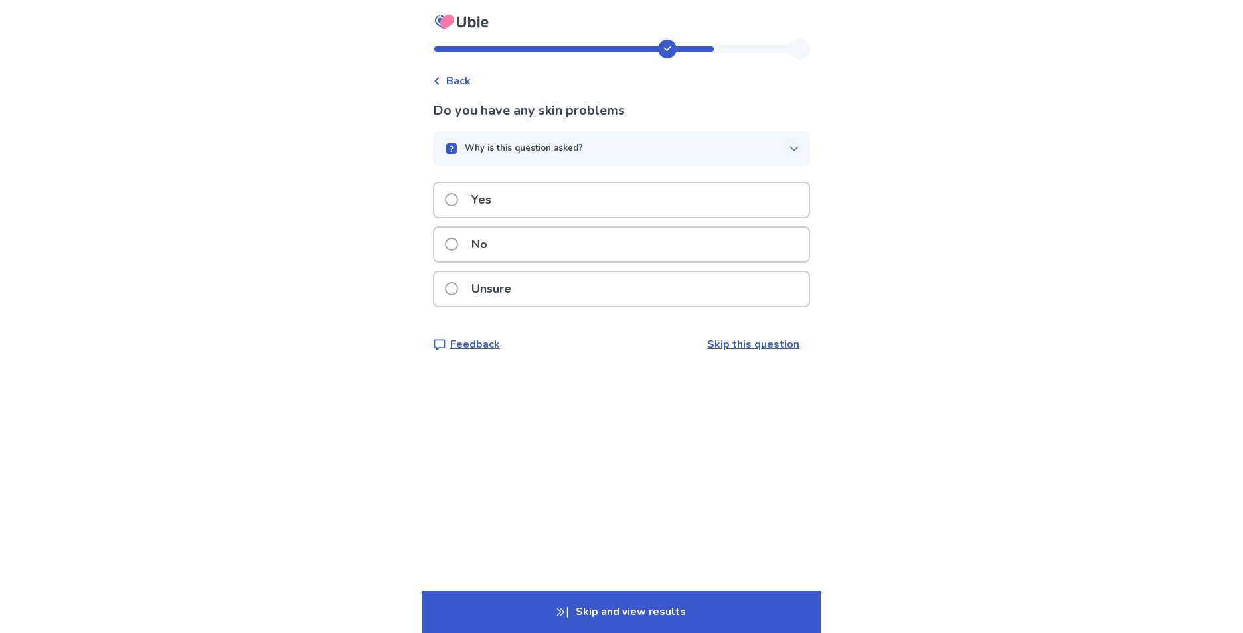
click at [588, 197] on div "Yes" at bounding box center [621, 200] width 374 height 34
click at [576, 249] on div "No" at bounding box center [621, 245] width 374 height 34
click at [576, 299] on div "Unsure" at bounding box center [621, 289] width 374 height 34
click at [557, 208] on div "Yes" at bounding box center [621, 200] width 374 height 34
click at [555, 205] on div "Yes" at bounding box center [621, 200] width 374 height 34
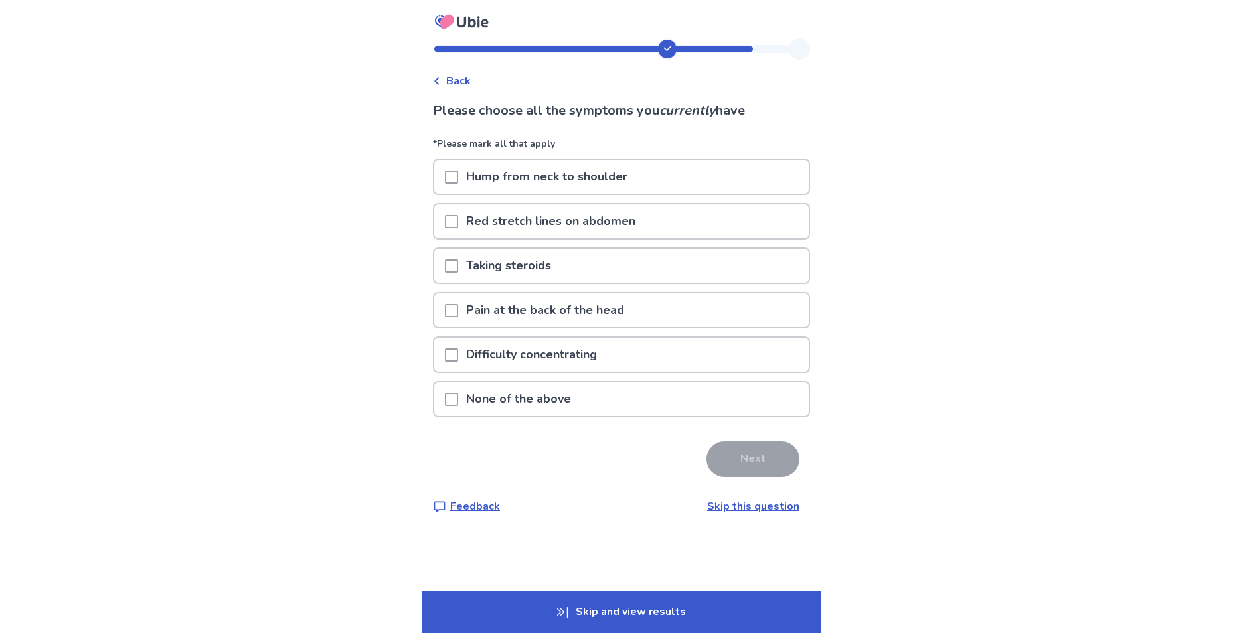
click at [641, 362] on div "Difficulty concentrating" at bounding box center [621, 355] width 374 height 34
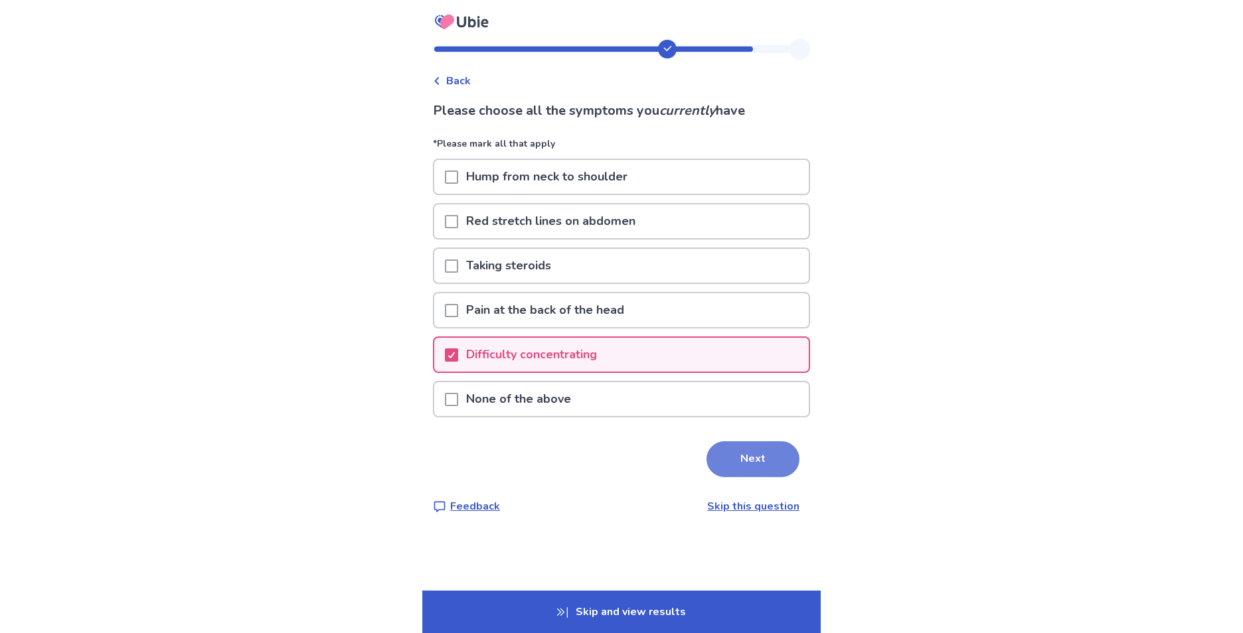
click at [753, 456] on button "Next" at bounding box center [752, 459] width 93 height 36
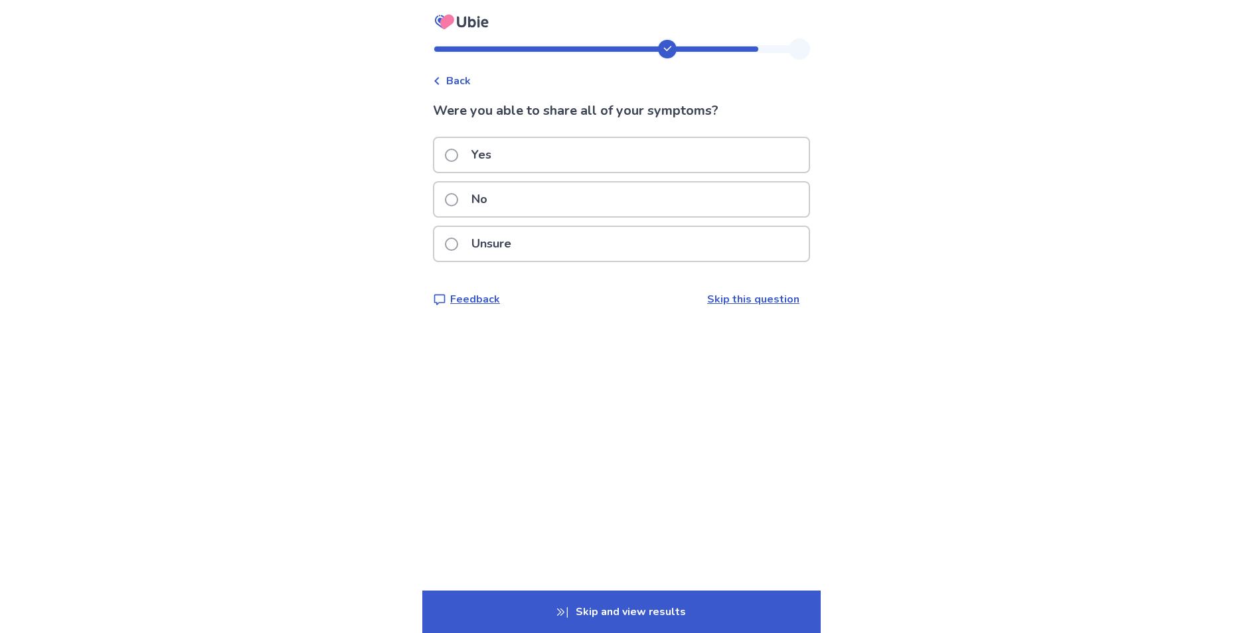
click at [620, 167] on div "Yes" at bounding box center [621, 155] width 374 height 34
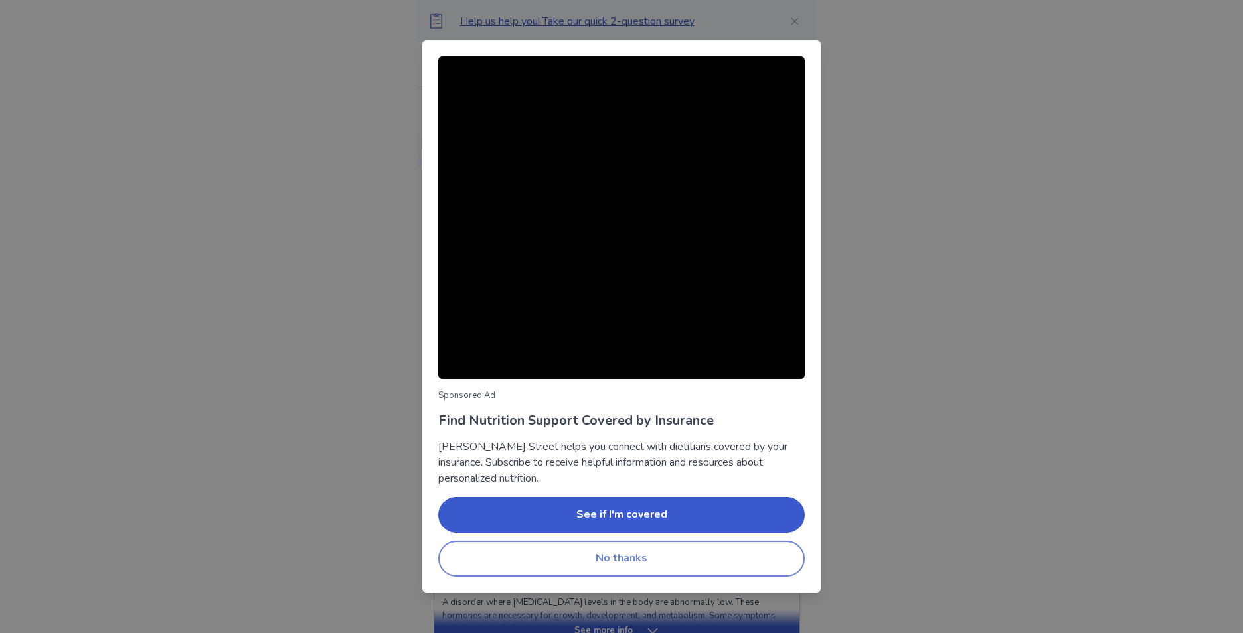
drag, startPoint x: 736, startPoint y: 254, endPoint x: 736, endPoint y: 544, distance: 289.4
click at [736, 542] on div "See if I'm covered No thanks" at bounding box center [621, 537] width 366 height 80
click at [740, 549] on button "No thanks" at bounding box center [621, 559] width 366 height 36
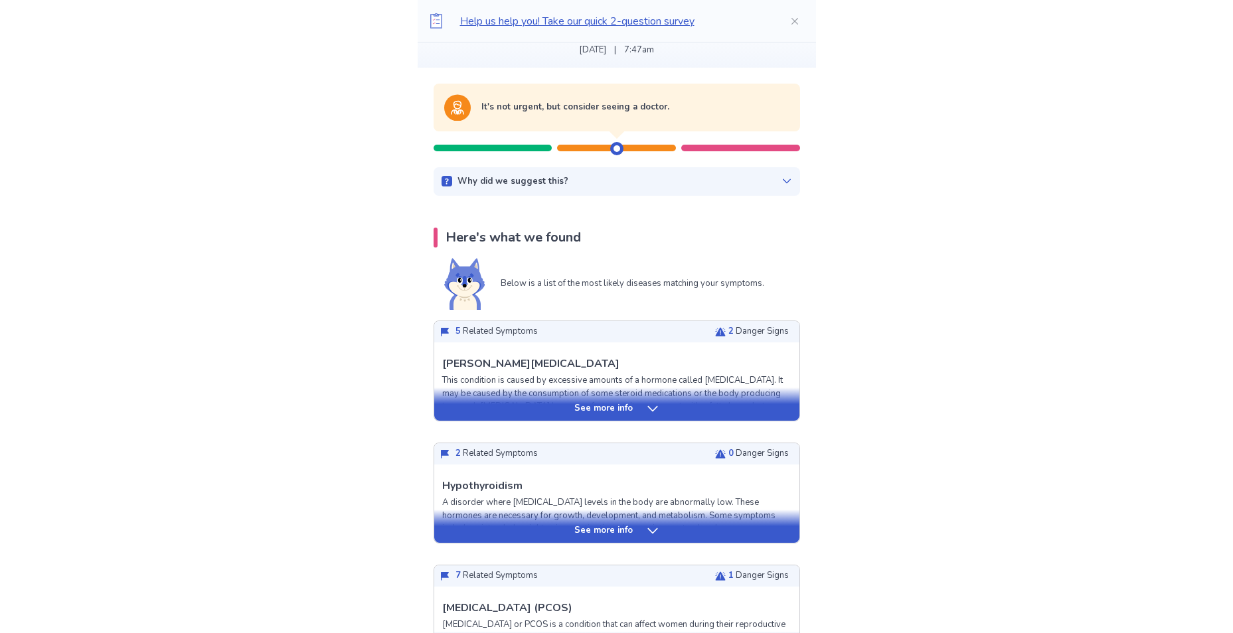
scroll to position [133, 0]
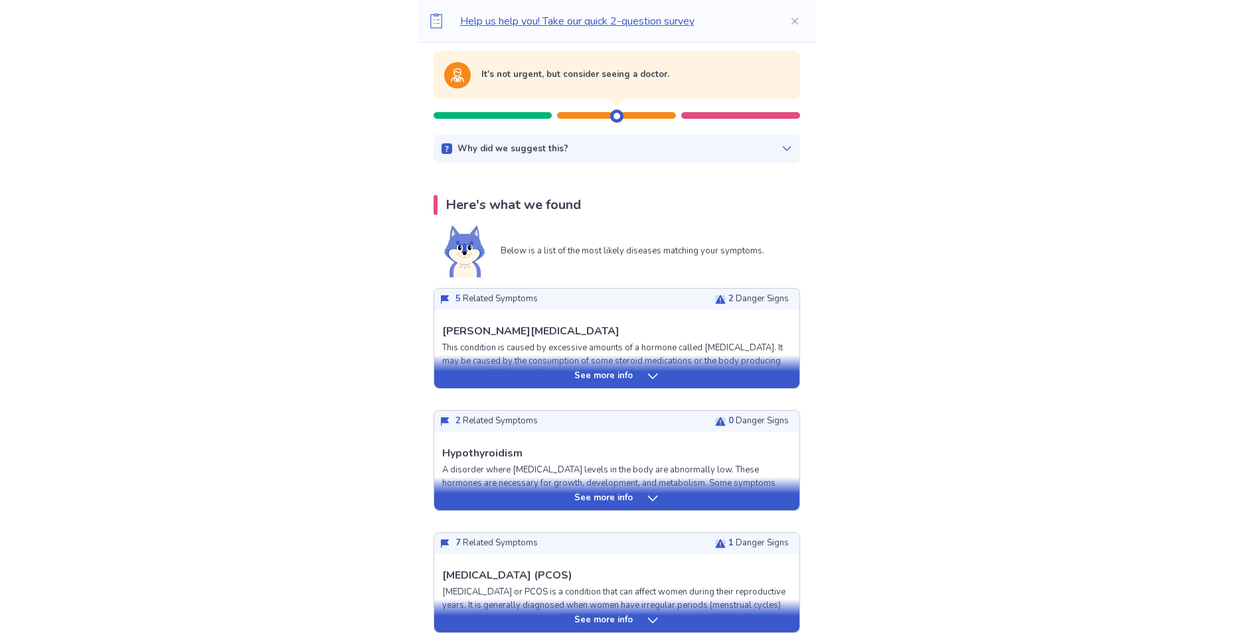
click at [675, 376] on div "See more info" at bounding box center [616, 376] width 365 height 13
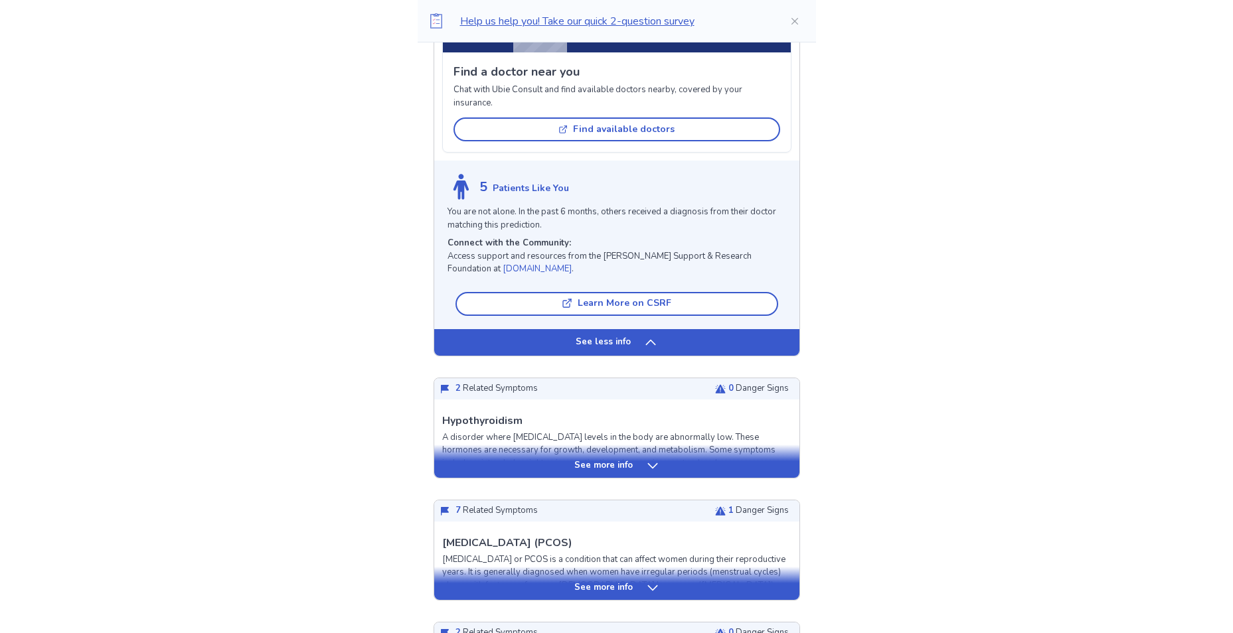
scroll to position [1129, 0]
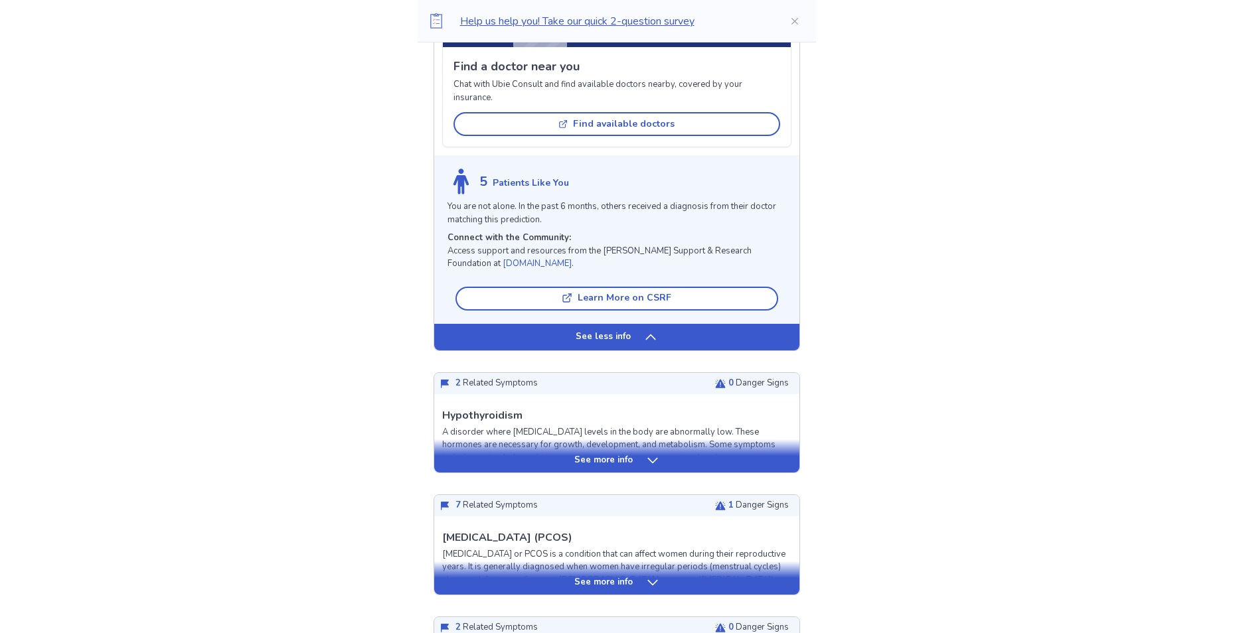
click at [734, 576] on div "See more info" at bounding box center [616, 582] width 365 height 13
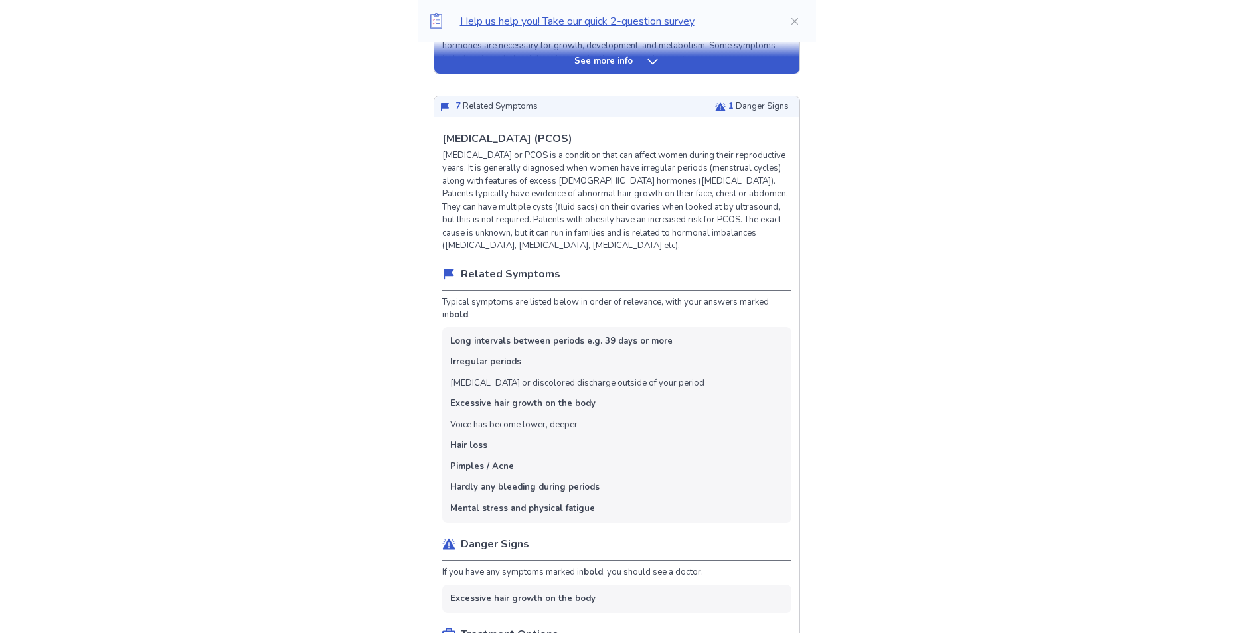
scroll to position [1527, 0]
